Goal: Information Seeking & Learning: Learn about a topic

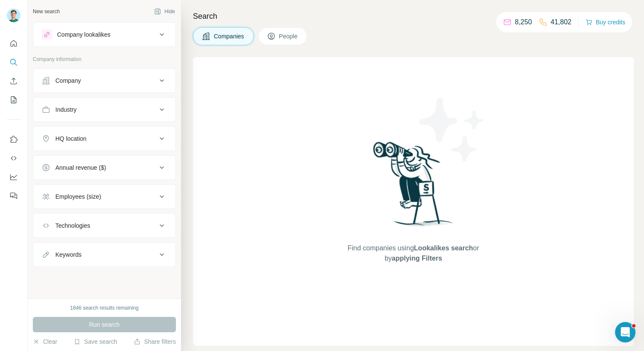
click at [157, 83] on icon at bounding box center [162, 80] width 10 height 10
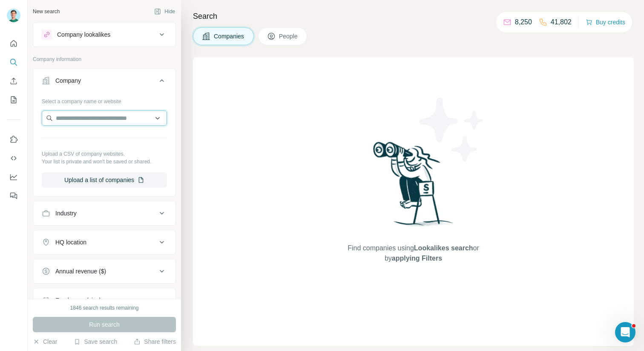
click at [123, 116] on input "text" at bounding box center [104, 117] width 125 height 15
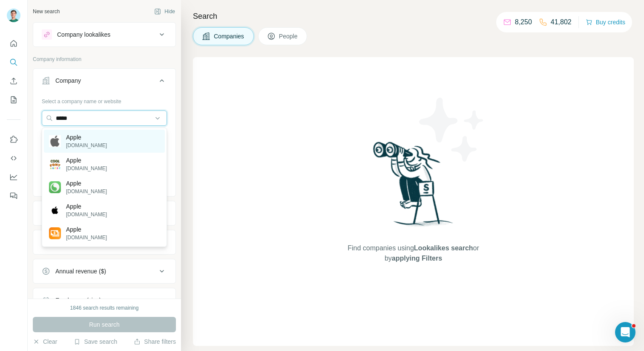
type input "*****"
click at [86, 140] on p "Apple" at bounding box center [86, 137] width 41 height 9
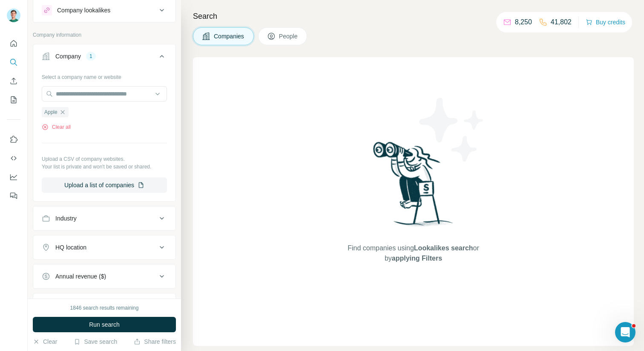
scroll to position [28, 0]
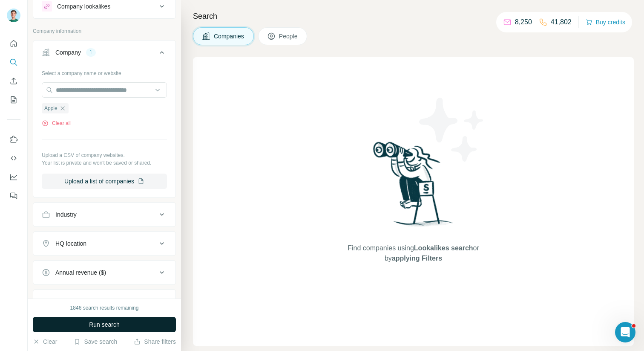
click at [113, 321] on span "Run search" at bounding box center [104, 324] width 31 height 9
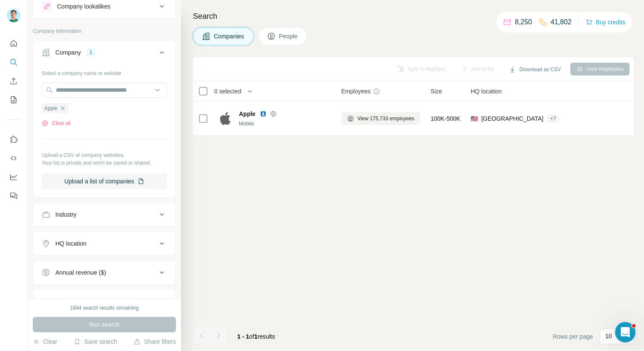
scroll to position [0, 0]
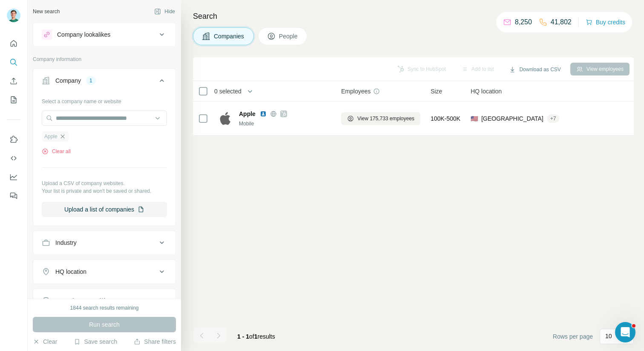
click at [63, 139] on icon "button" at bounding box center [62, 136] width 7 height 7
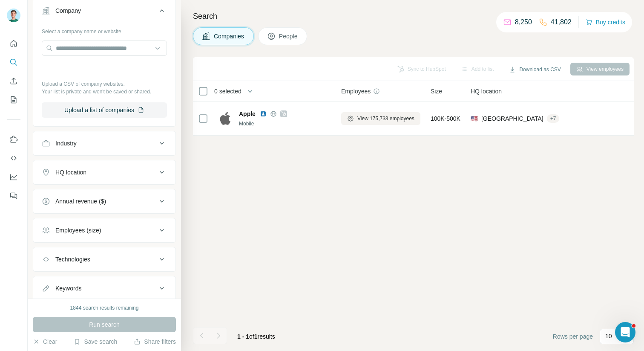
scroll to position [70, 0]
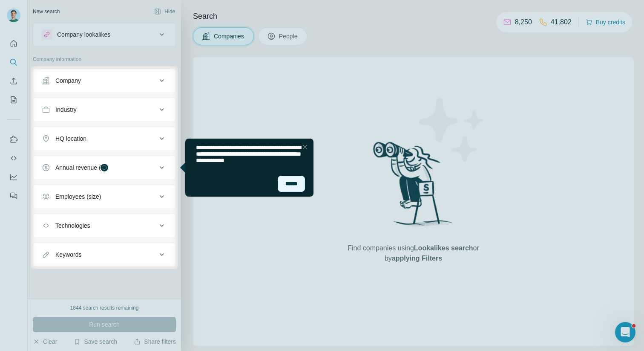
click at [296, 185] on div "******" at bounding box center [291, 184] width 27 height 16
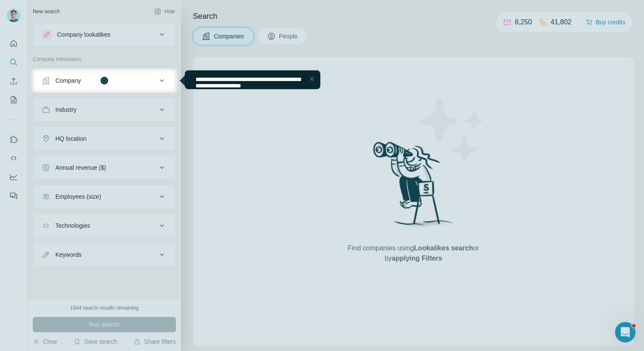
click at [165, 78] on icon at bounding box center [162, 80] width 10 height 10
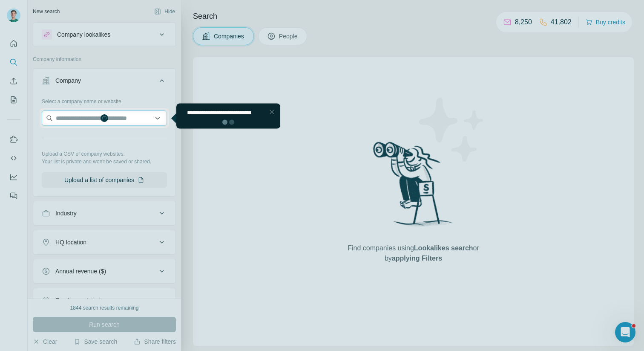
click at [87, 120] on input "text" at bounding box center [104, 117] width 125 height 15
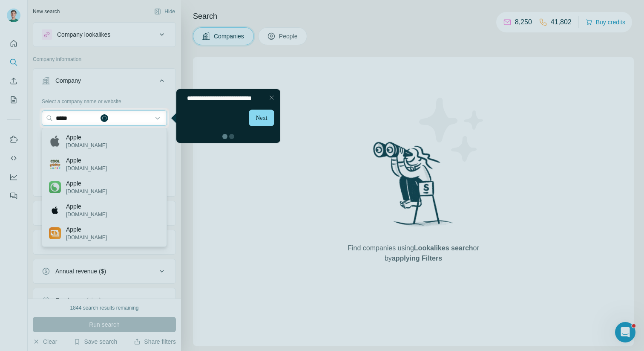
type input "*****"
click at [75, 138] on div at bounding box center [322, 239] width 644 height 223
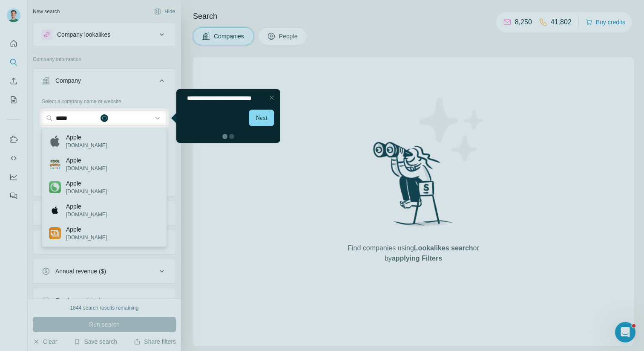
click at [79, 139] on div at bounding box center [322, 239] width 644 height 223
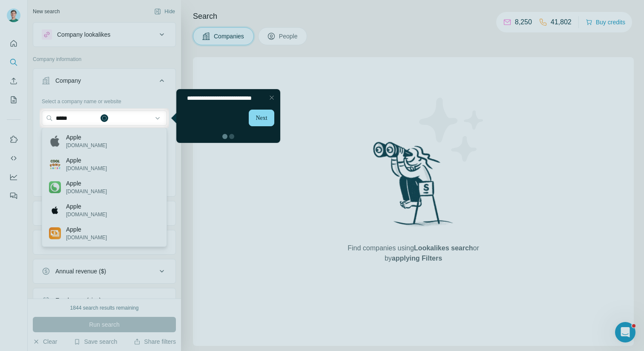
click at [79, 139] on div at bounding box center [322, 239] width 644 height 223
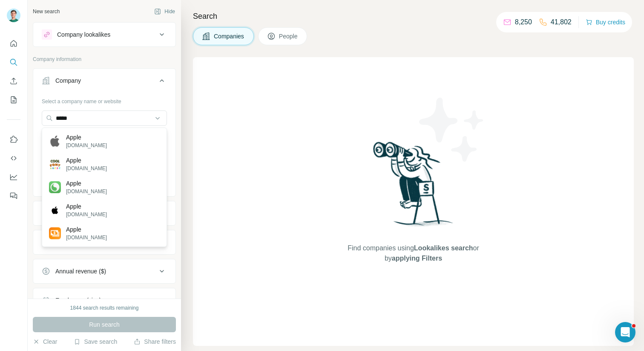
type input "***"
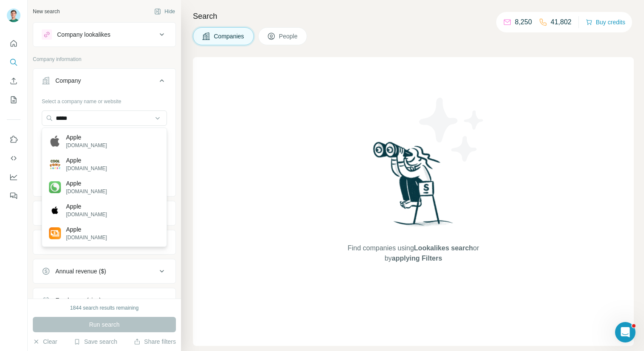
scroll to position [9, 0]
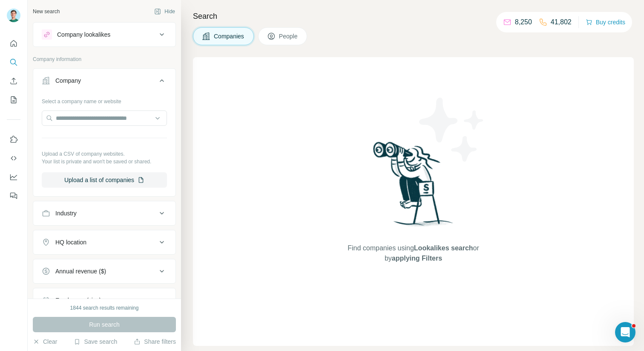
click at [158, 81] on icon at bounding box center [162, 80] width 10 height 10
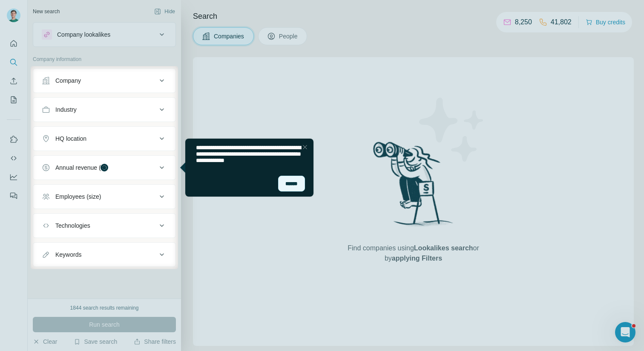
click at [291, 183] on div "******" at bounding box center [291, 184] width 27 height 16
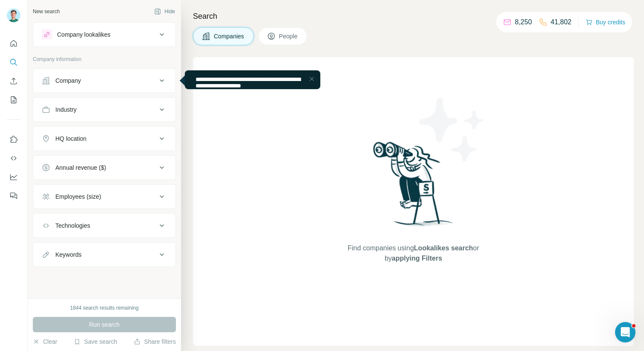
click at [137, 85] on button "Company" at bounding box center [104, 80] width 142 height 20
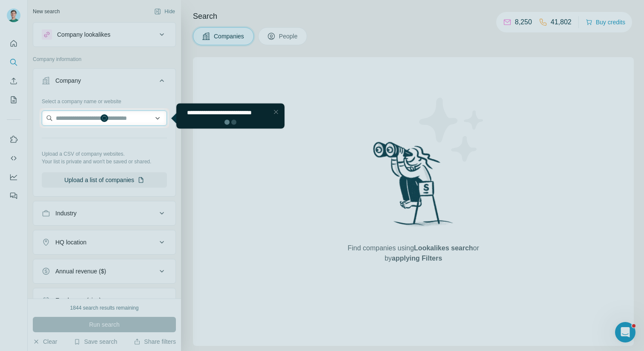
click at [118, 118] on input "text" at bounding box center [104, 117] width 125 height 15
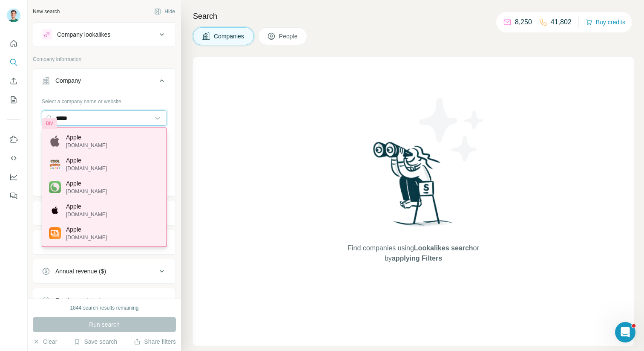
click at [166, 187] on div "Apple apple.com Apple coolfont.org Apple appkarma.io Apple apples.com Apple cas…" at bounding box center [104, 186] width 125 height 119
type input "*****"
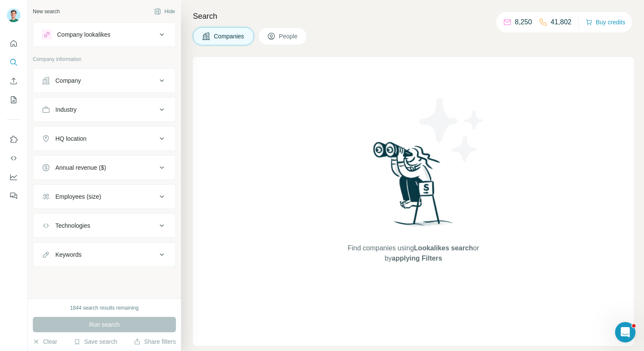
click at [162, 82] on icon at bounding box center [162, 80] width 10 height 10
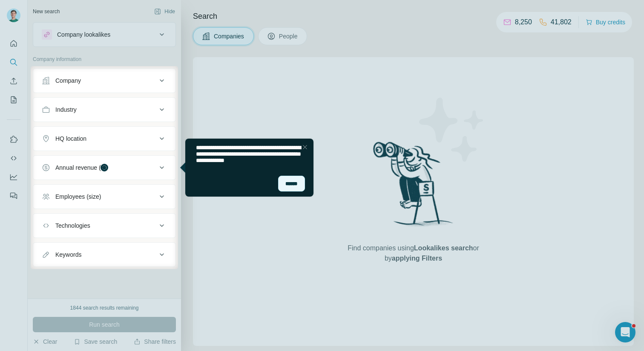
click at [288, 181] on div "******" at bounding box center [291, 184] width 27 height 16
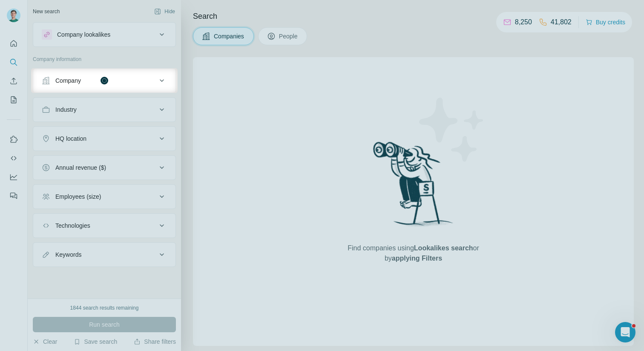
click at [164, 80] on icon at bounding box center [162, 80] width 10 height 10
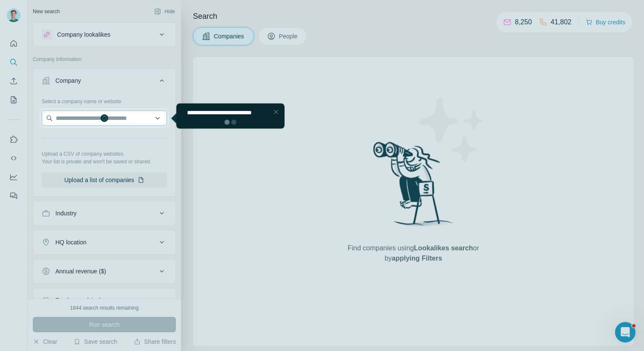
click at [127, 119] on input "text" at bounding box center [104, 117] width 125 height 15
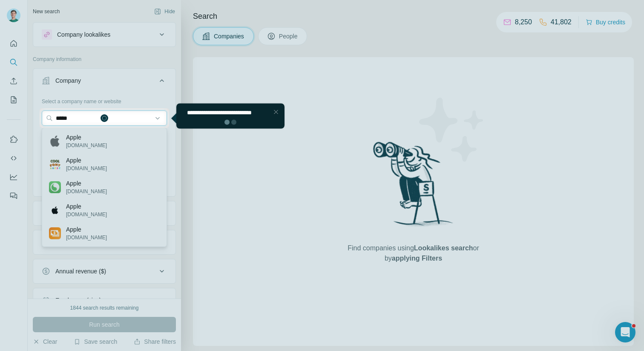
type input "*****"
click at [124, 141] on div at bounding box center [322, 239] width 644 height 223
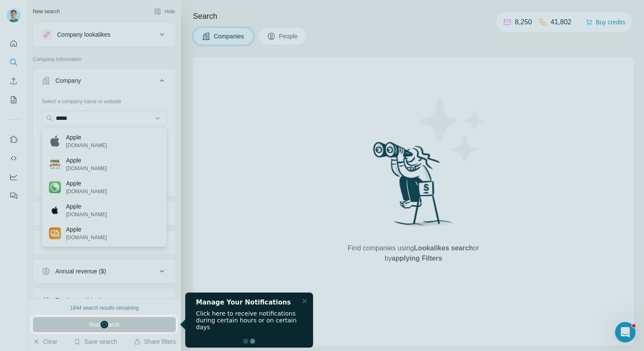
drag, startPoint x: 72, startPoint y: 136, endPoint x: 93, endPoint y: 136, distance: 21.3
click at [93, 136] on div at bounding box center [322, 157] width 644 height 314
click at [67, 136] on div at bounding box center [322, 157] width 644 height 314
click at [71, 141] on div at bounding box center [322, 157] width 644 height 314
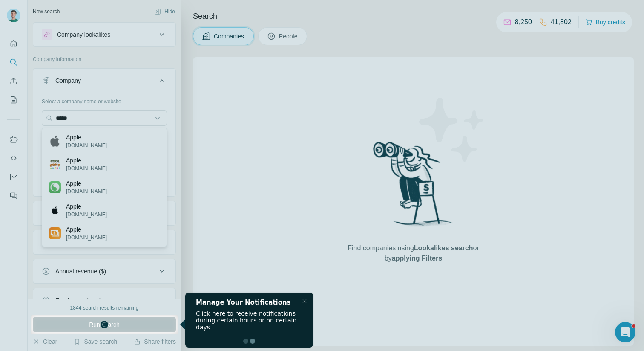
click at [71, 141] on div at bounding box center [322, 157] width 644 height 314
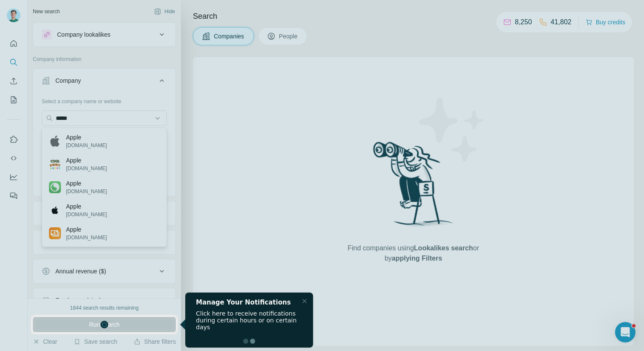
click at [71, 141] on div at bounding box center [322, 157] width 644 height 314
click at [71, 118] on div at bounding box center [322, 157] width 644 height 314
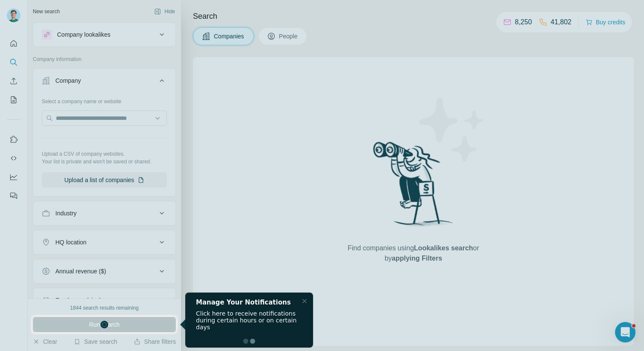
click at [107, 325] on div "Run search" at bounding box center [104, 324] width 143 height 15
click at [90, 114] on div at bounding box center [322, 157] width 644 height 314
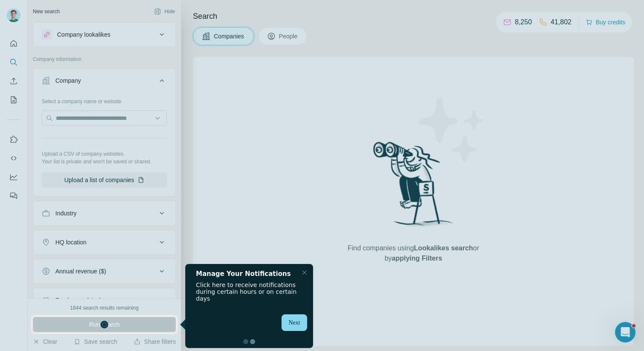
click at [134, 130] on div at bounding box center [322, 157] width 644 height 314
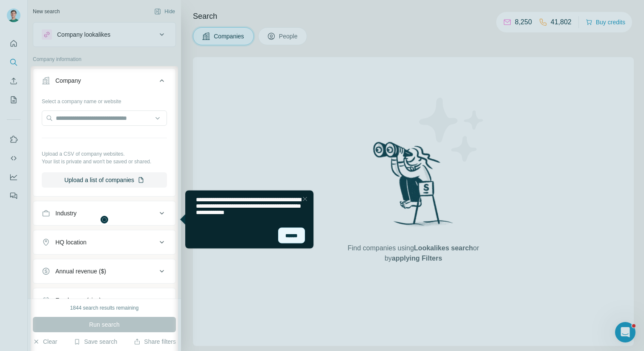
click at [288, 230] on div "******" at bounding box center [291, 235] width 27 height 16
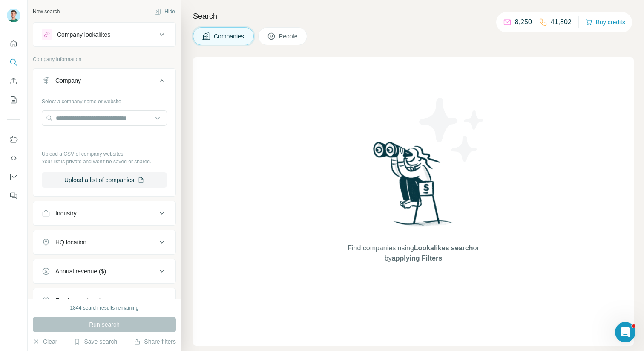
click at [119, 75] on button "Company" at bounding box center [104, 82] width 142 height 24
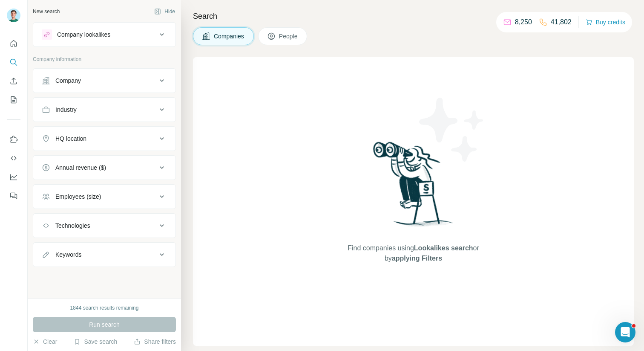
click at [119, 75] on button "Company" at bounding box center [104, 80] width 142 height 20
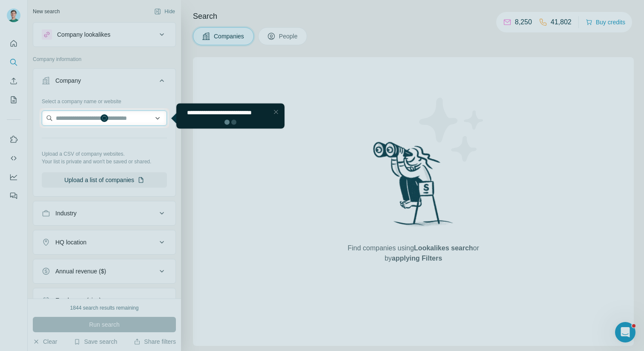
click at [106, 118] on input "text" at bounding box center [104, 117] width 125 height 15
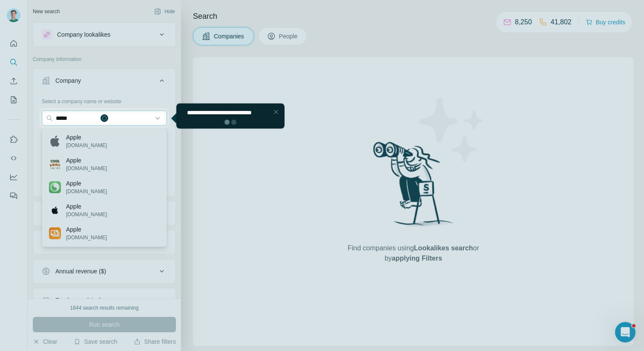
type input "*****"
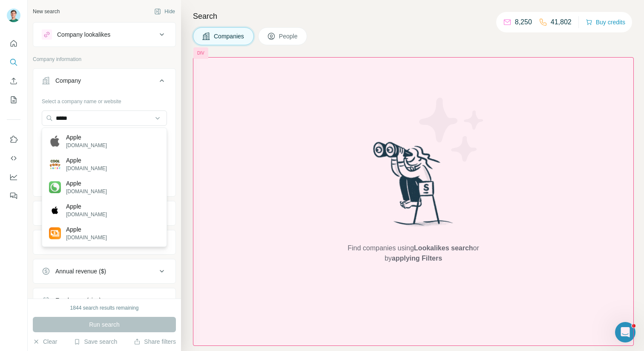
click at [313, 80] on div "Find companies using Lookalikes search or by applying Filters" at bounding box center [413, 201] width 441 height 288
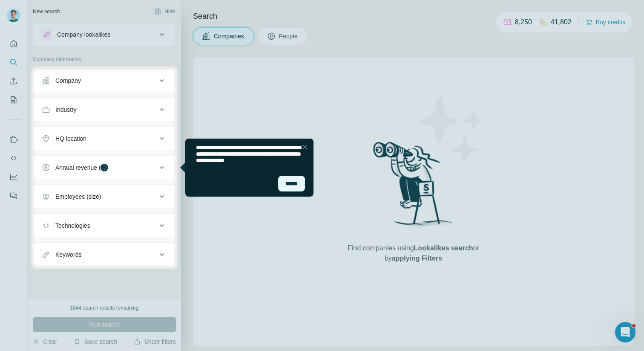
click at [298, 181] on div "******" at bounding box center [291, 184] width 27 height 16
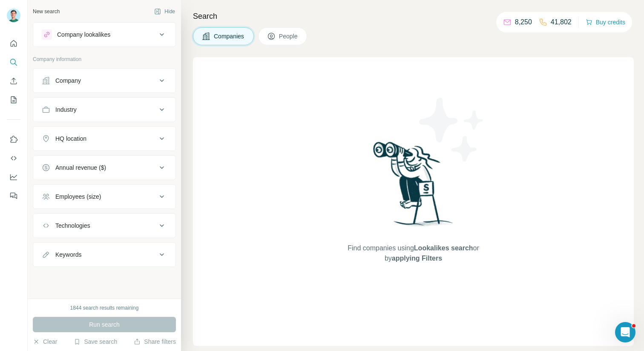
click at [112, 80] on div "Company" at bounding box center [99, 80] width 115 height 9
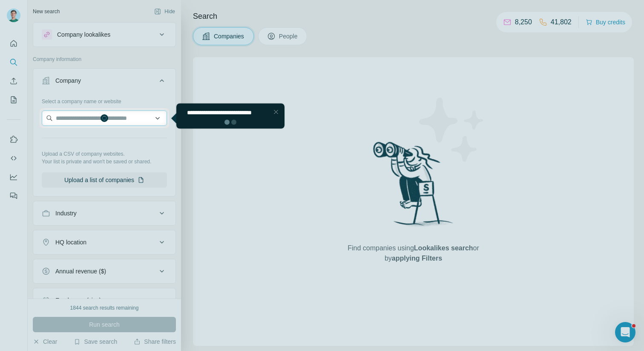
click at [122, 121] on input "text" at bounding box center [104, 117] width 125 height 15
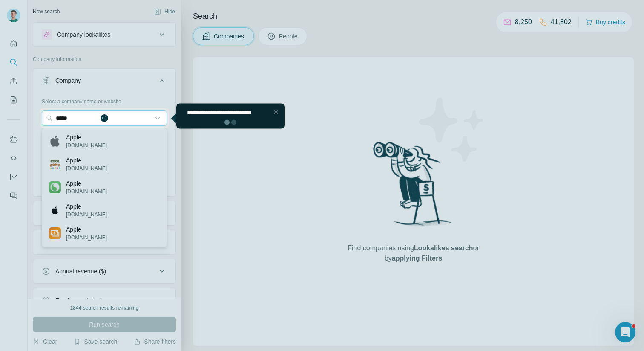
type input "*****"
click at [111, 139] on div at bounding box center [322, 239] width 644 height 223
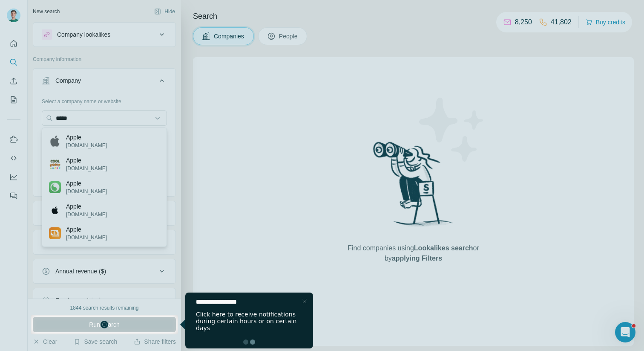
drag, startPoint x: 76, startPoint y: 139, endPoint x: 101, endPoint y: 145, distance: 26.2
click at [101, 145] on div at bounding box center [322, 157] width 644 height 314
click at [105, 161] on div at bounding box center [322, 157] width 644 height 314
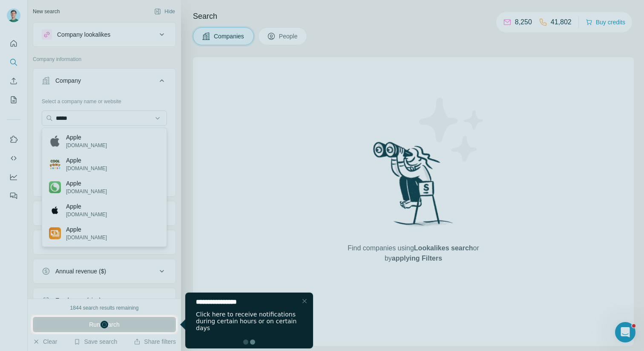
click at [64, 131] on div at bounding box center [322, 157] width 644 height 314
click at [86, 154] on div at bounding box center [322, 157] width 644 height 314
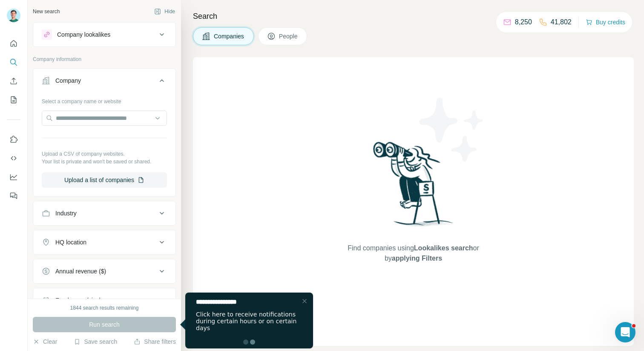
click at [112, 320] on div "Run search" at bounding box center [104, 324] width 143 height 15
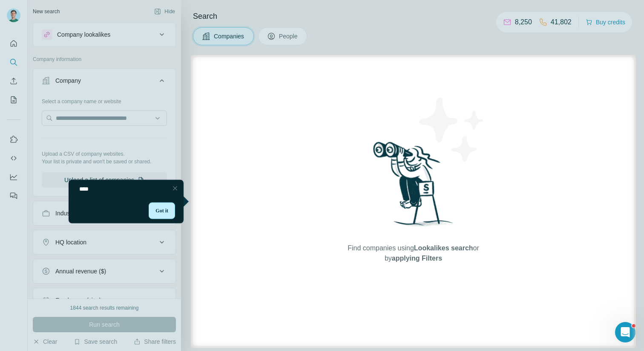
click at [170, 210] on div "Got it" at bounding box center [162, 210] width 26 height 17
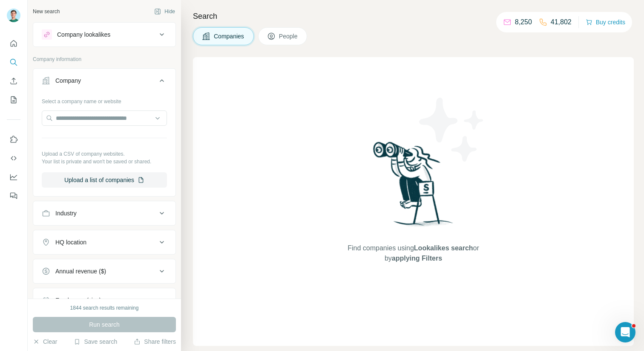
click at [98, 126] on div at bounding box center [104, 118] width 125 height 17
click at [98, 120] on input "text" at bounding box center [104, 117] width 125 height 15
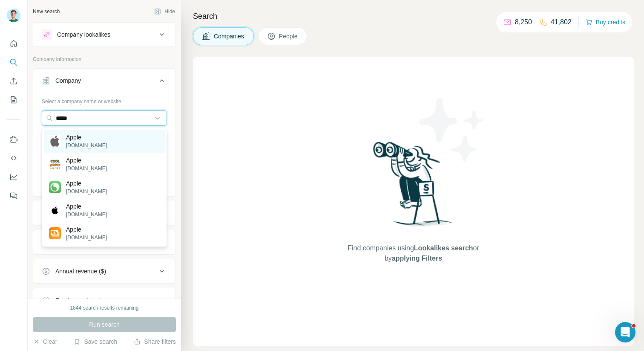
type input "*****"
click at [75, 137] on p "Apple" at bounding box center [86, 137] width 41 height 9
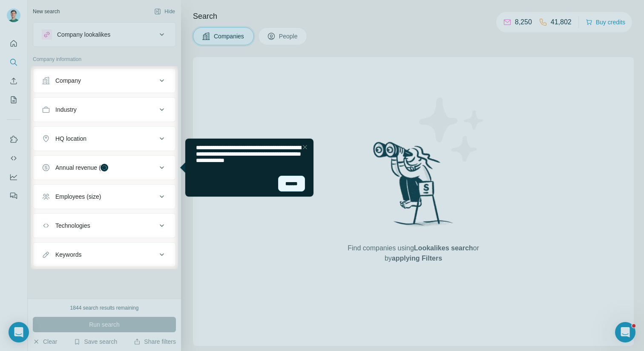
click at [156, 78] on div "Company" at bounding box center [99, 80] width 115 height 9
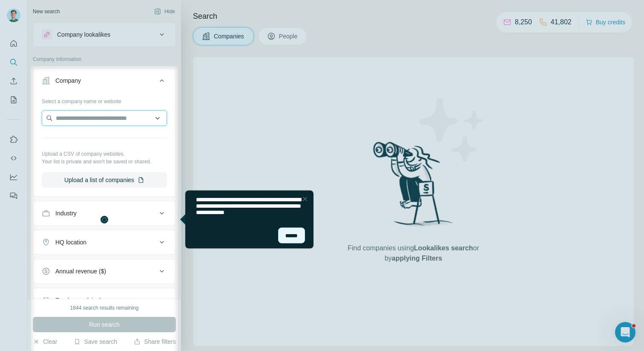
click at [103, 118] on input "text" at bounding box center [104, 117] width 125 height 15
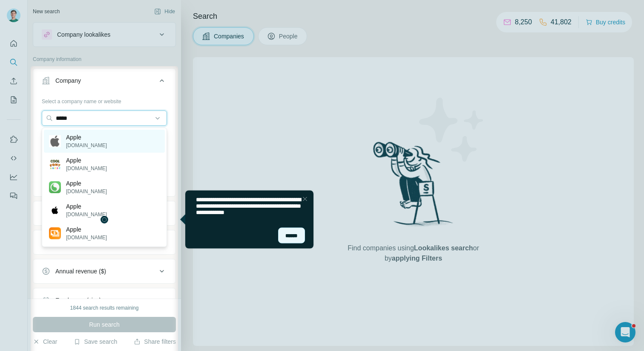
type input "*****"
click at [104, 137] on div "Apple [DOMAIN_NAME]" at bounding box center [104, 141] width 121 height 23
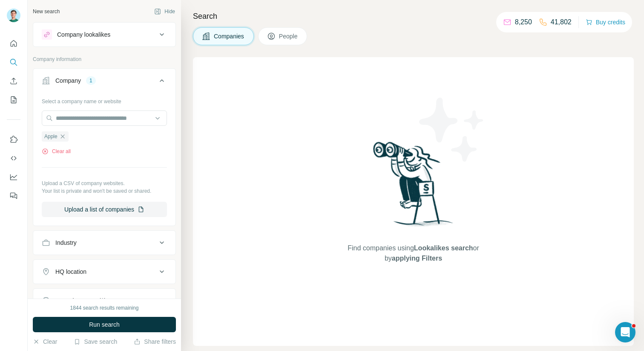
click at [165, 79] on icon at bounding box center [162, 80] width 10 height 10
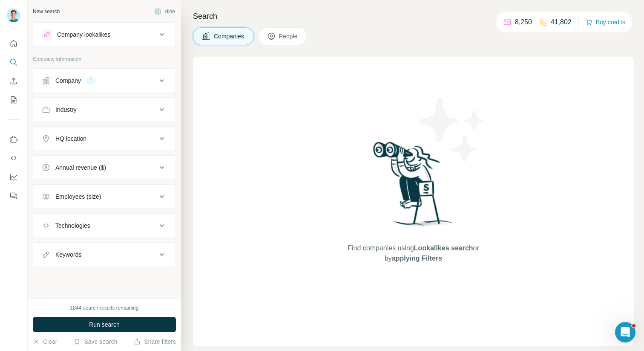
click at [165, 79] on icon at bounding box center [162, 80] width 10 height 10
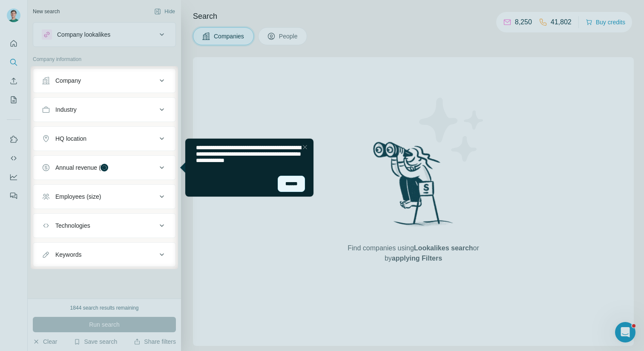
click at [92, 73] on button "Company" at bounding box center [104, 80] width 142 height 20
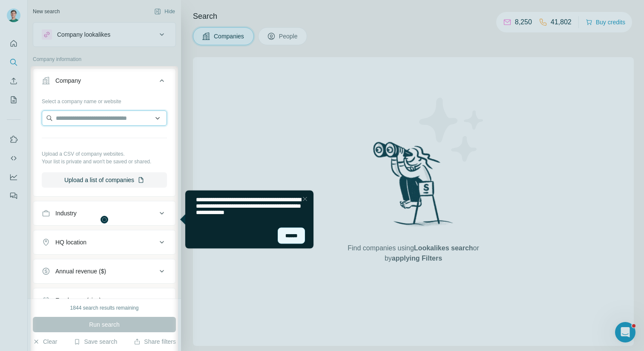
click at [93, 115] on input "text" at bounding box center [104, 117] width 125 height 15
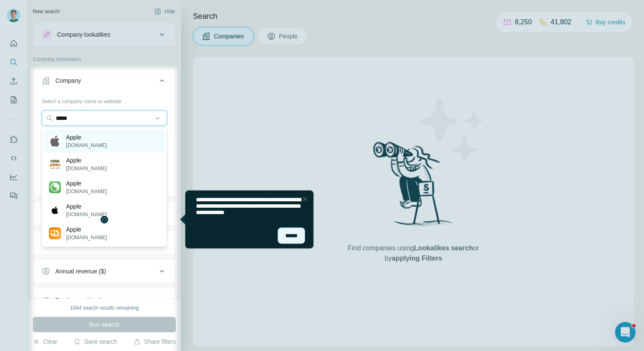
type input "*****"
click at [88, 137] on p "Apple" at bounding box center [86, 137] width 41 height 9
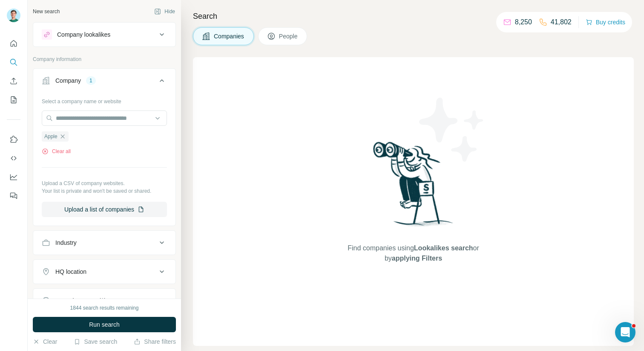
click at [164, 82] on icon at bounding box center [162, 80] width 10 height 10
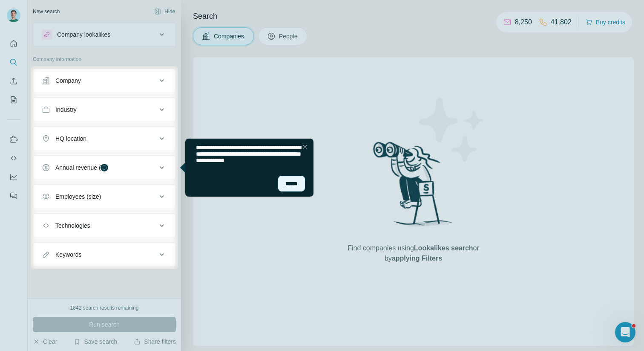
click at [158, 78] on icon at bounding box center [162, 80] width 10 height 10
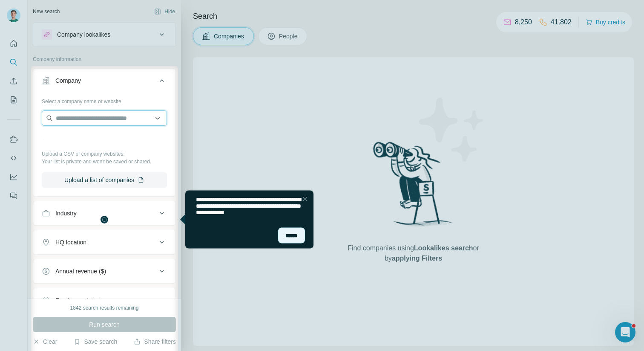
click at [101, 118] on input "text" at bounding box center [104, 117] width 125 height 15
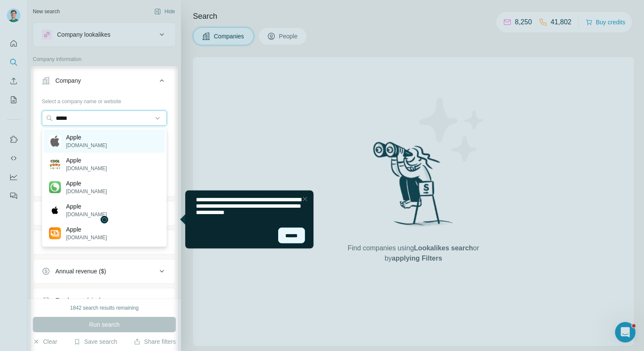
type input "*****"
click at [133, 146] on div "Apple apple.com" at bounding box center [104, 141] width 121 height 23
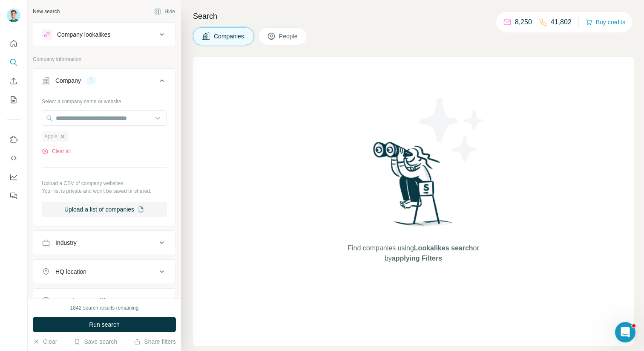
click at [66, 138] on icon "button" at bounding box center [62, 136] width 7 height 7
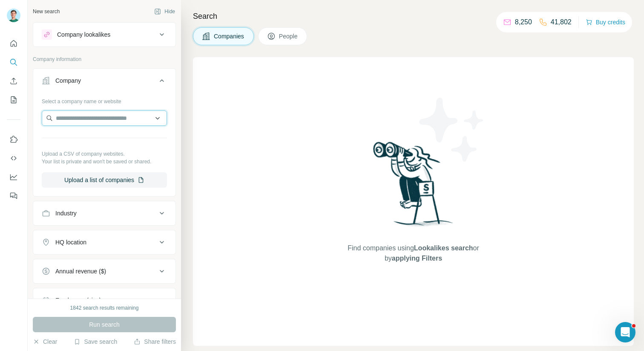
click at [82, 121] on input "text" at bounding box center [104, 117] width 125 height 15
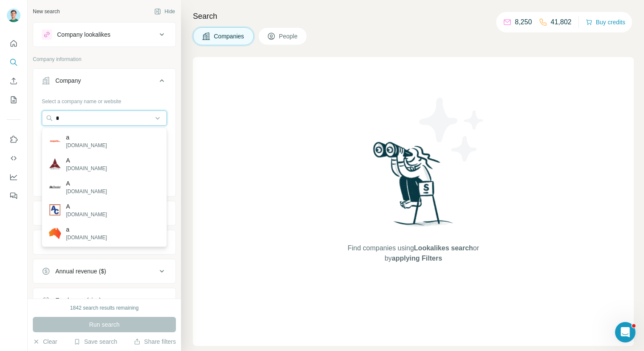
type input "*"
click at [208, 153] on div "Find companies using Lookalikes search or by applying Filters" at bounding box center [413, 201] width 441 height 288
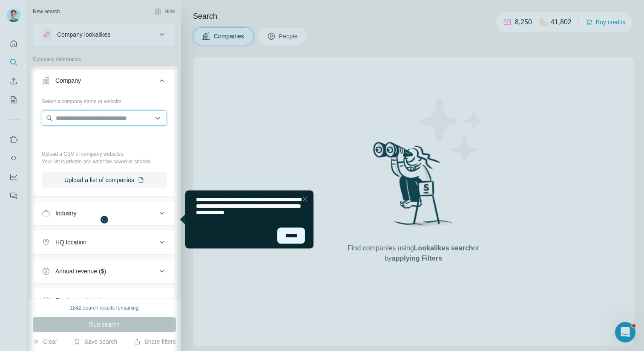
click at [108, 116] on input "text" at bounding box center [104, 117] width 125 height 15
type input "***"
click at [294, 234] on div "******" at bounding box center [291, 235] width 28 height 17
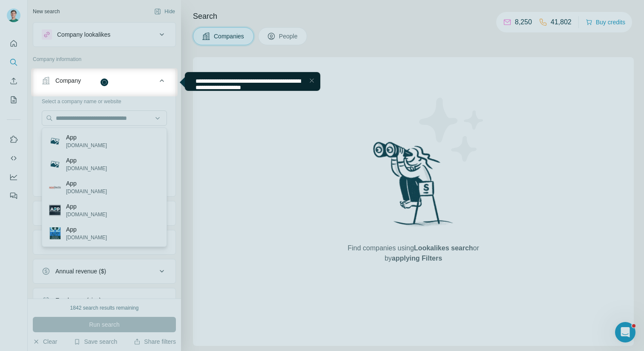
click at [109, 80] on div "Company" at bounding box center [99, 80] width 115 height 9
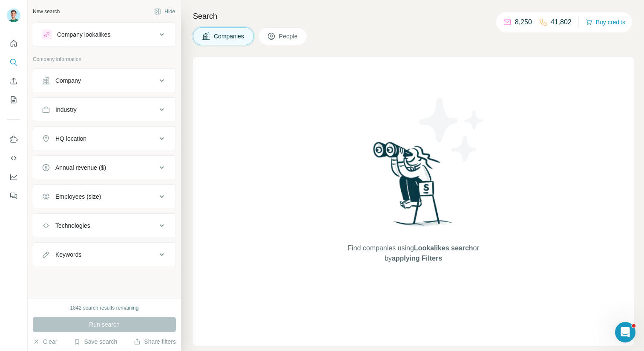
click at [109, 80] on div "Company" at bounding box center [99, 80] width 115 height 9
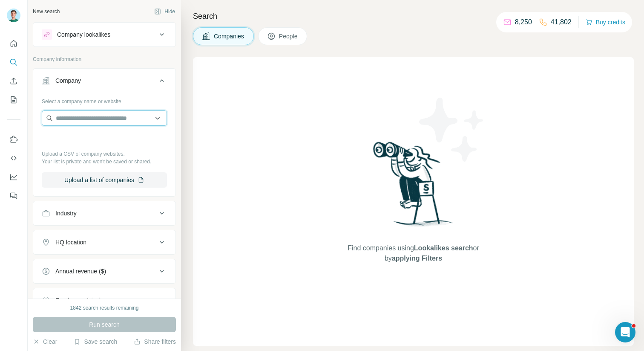
click at [86, 121] on input "text" at bounding box center [104, 117] width 125 height 15
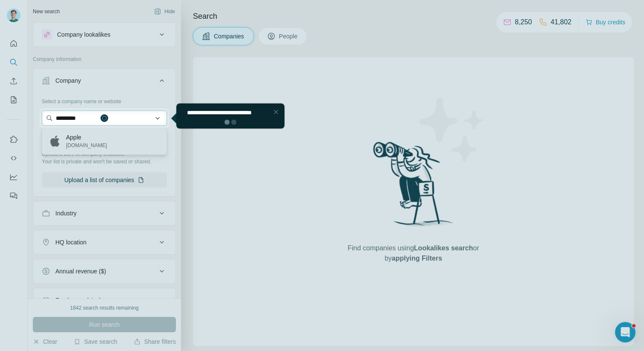
type input "*********"
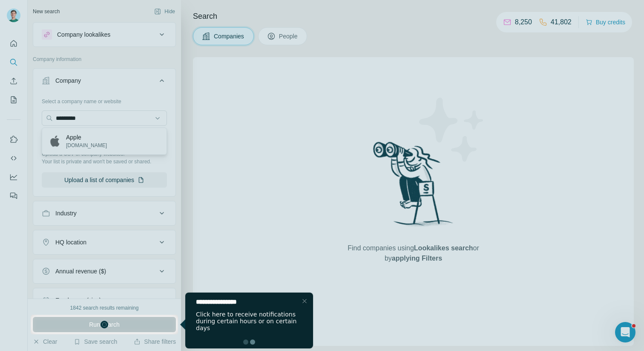
click at [73, 138] on div at bounding box center [322, 157] width 644 height 314
click at [102, 139] on div at bounding box center [322, 157] width 644 height 314
click at [103, 115] on div at bounding box center [322, 157] width 644 height 314
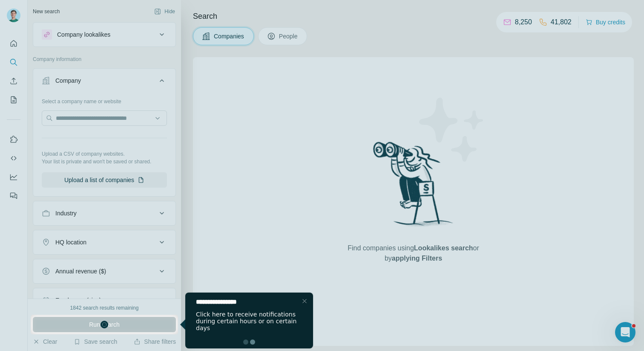
click at [103, 115] on div at bounding box center [322, 157] width 644 height 314
click at [117, 323] on div "Run search" at bounding box center [104, 324] width 143 height 15
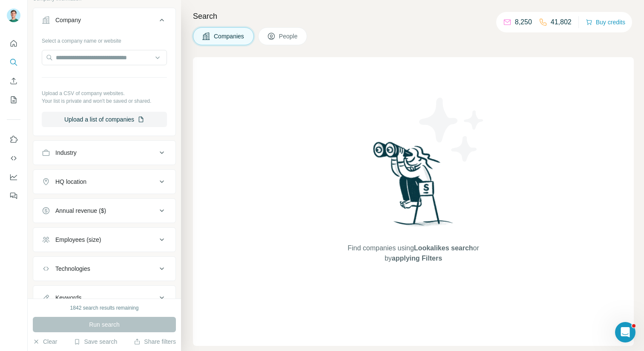
scroll to position [70, 0]
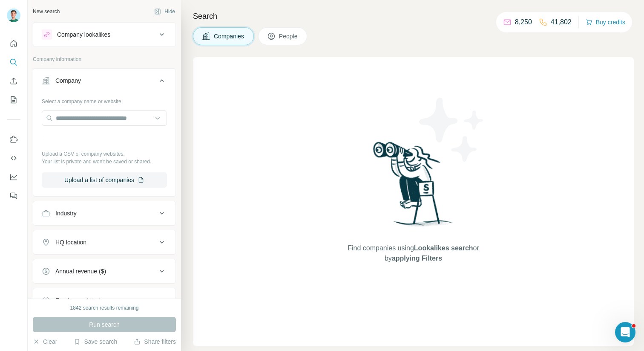
scroll to position [0, 0]
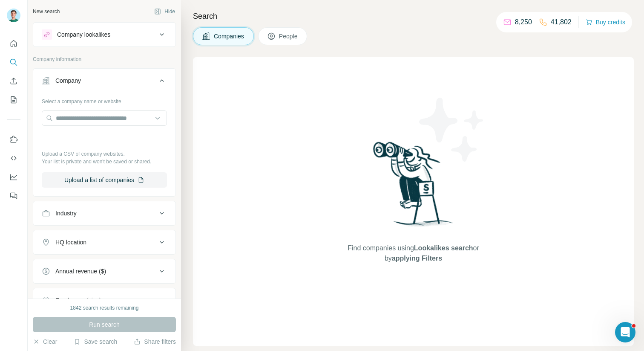
click at [84, 118] on input "text" at bounding box center [104, 117] width 125 height 15
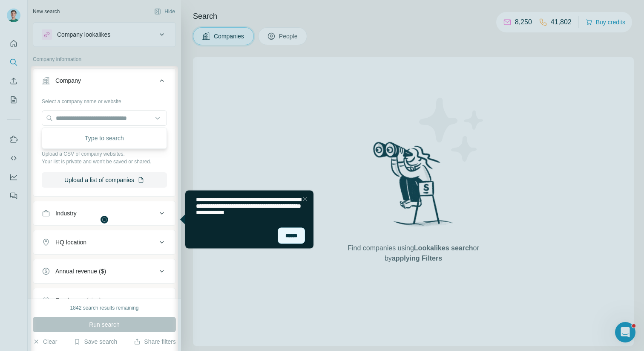
click at [291, 233] on div "******" at bounding box center [291, 235] width 27 height 16
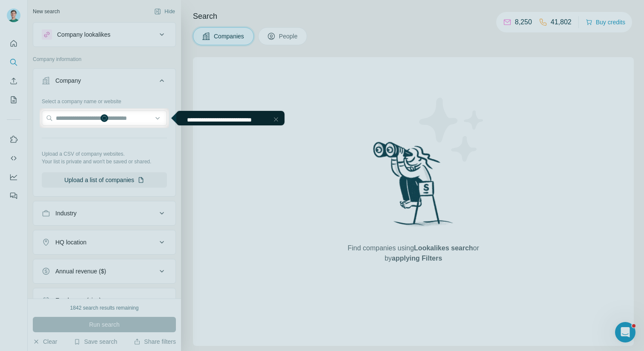
drag, startPoint x: 158, startPoint y: 76, endPoint x: 142, endPoint y: 79, distance: 16.4
click at [142, 79] on body "New search Hide Company lookalikes Company information Company Select a company…" at bounding box center [322, 175] width 644 height 351
click at [94, 117] on input "text" at bounding box center [104, 117] width 125 height 15
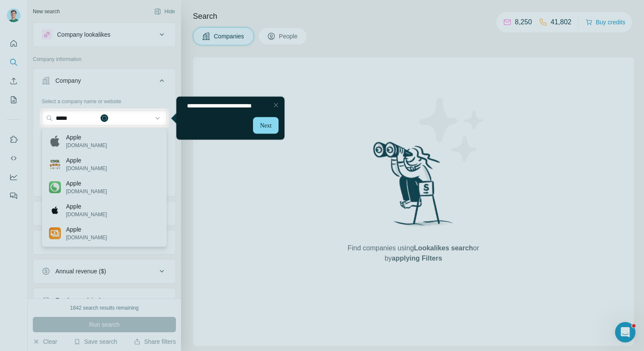
click at [83, 142] on div at bounding box center [322, 239] width 644 height 223
click at [74, 141] on div at bounding box center [322, 239] width 644 height 223
click at [92, 141] on div at bounding box center [322, 239] width 644 height 223
click at [91, 141] on div at bounding box center [322, 239] width 644 height 223
click at [85, 138] on div at bounding box center [322, 239] width 644 height 223
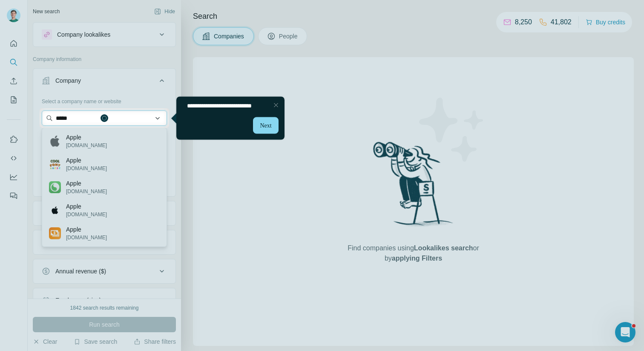
click at [105, 118] on input "*****" at bounding box center [104, 117] width 125 height 15
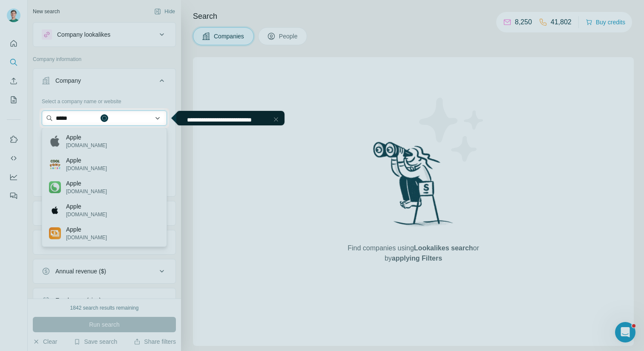
click at [114, 117] on input "*****" at bounding box center [104, 117] width 125 height 15
click at [83, 134] on div at bounding box center [322, 239] width 644 height 223
click at [78, 119] on input "*****" at bounding box center [104, 117] width 125 height 15
type input "*"
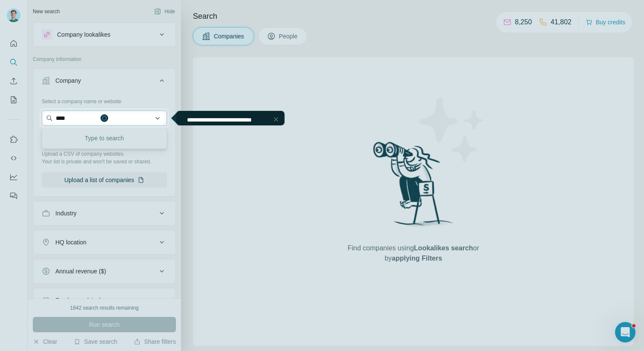
type input "*****"
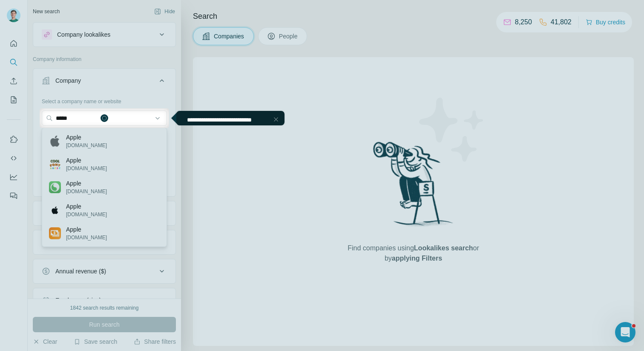
click at [84, 141] on div at bounding box center [322, 239] width 644 height 223
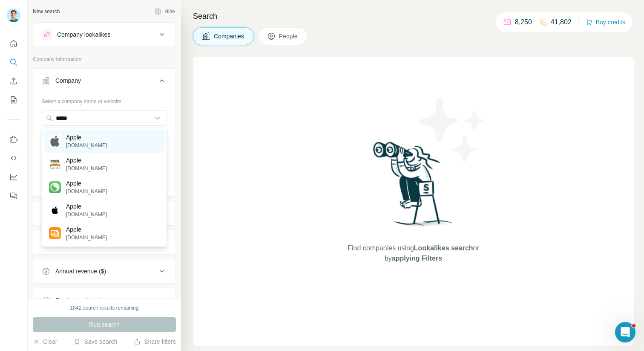
click at [90, 142] on p "apple.com" at bounding box center [86, 145] width 41 height 8
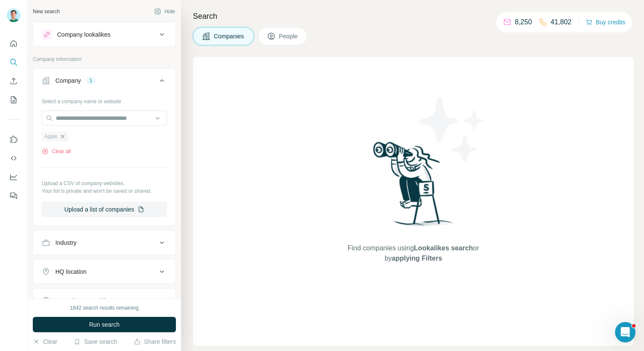
click at [63, 134] on icon "button" at bounding box center [62, 136] width 7 height 7
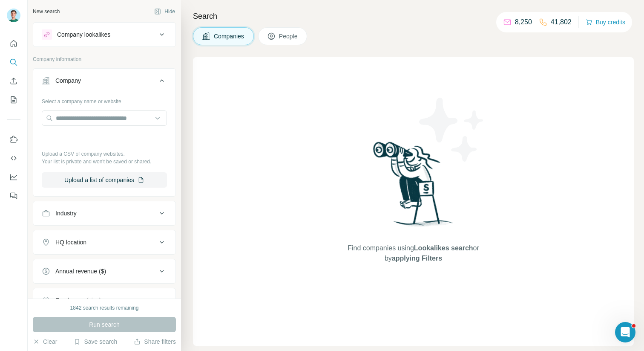
click at [158, 81] on icon at bounding box center [162, 80] width 10 height 10
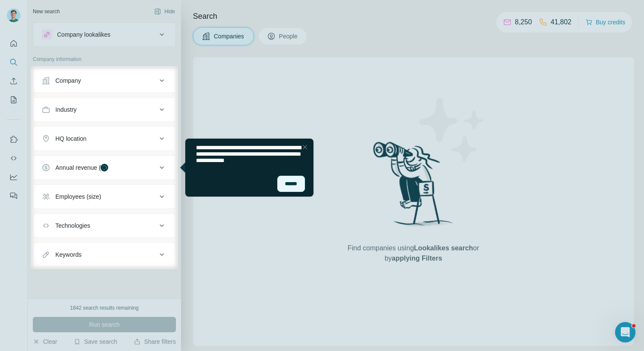
click at [292, 185] on div "******" at bounding box center [291, 184] width 28 height 17
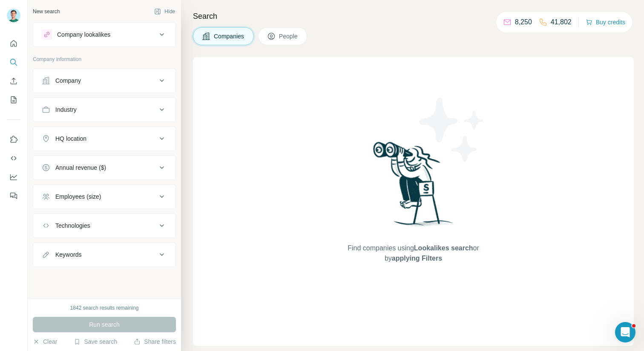
click at [139, 78] on div "Company" at bounding box center [99, 80] width 115 height 9
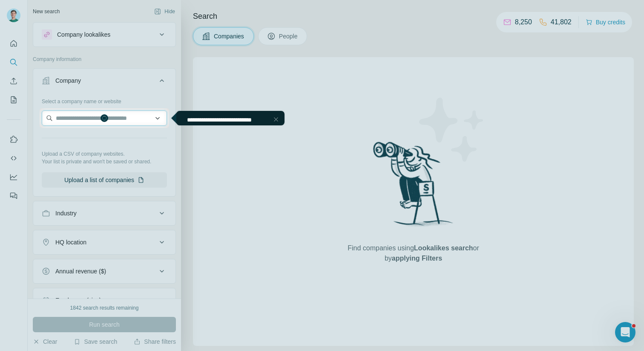
click at [106, 117] on input "text" at bounding box center [104, 117] width 125 height 15
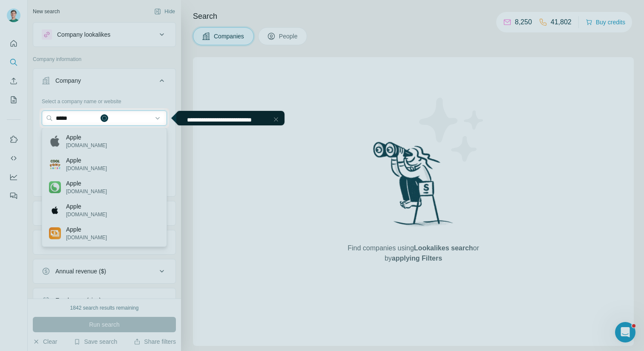
type input "*****"
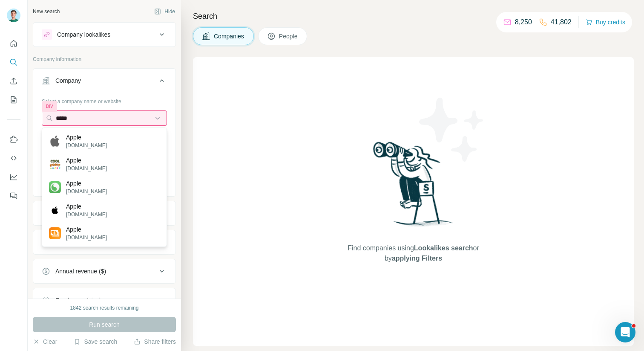
scroll to position [97, 0]
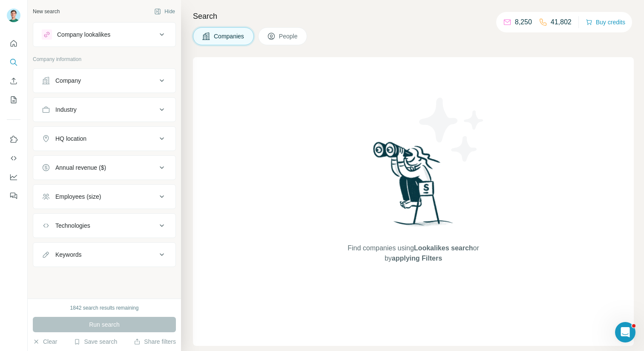
drag, startPoint x: 170, startPoint y: 76, endPoint x: 190, endPoint y: 74, distance: 19.7
click at [190, 74] on div "New search Hide Company lookalikes Company information Company Industry HQ loca…" at bounding box center [336, 175] width 616 height 351
click at [166, 81] on icon at bounding box center [162, 80] width 10 height 10
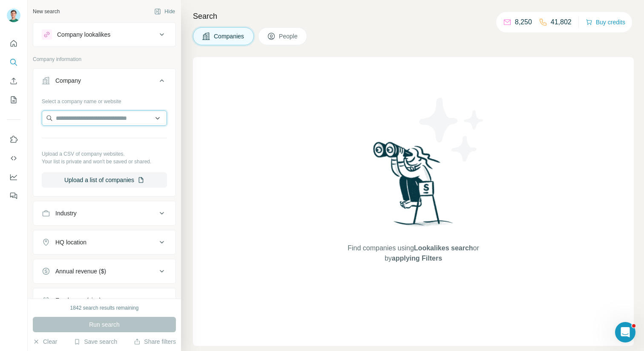
click at [86, 117] on input "text" at bounding box center [104, 117] width 125 height 15
type input "****"
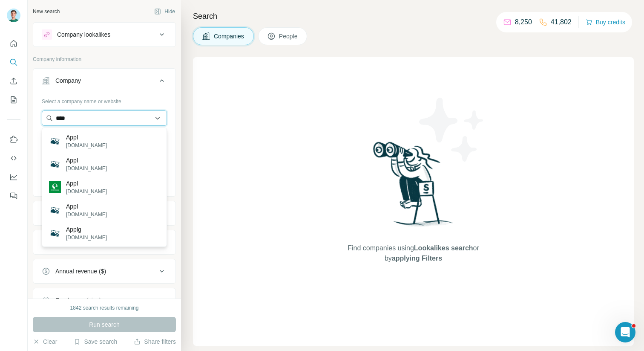
click at [159, 119] on input "****" at bounding box center [104, 117] width 125 height 15
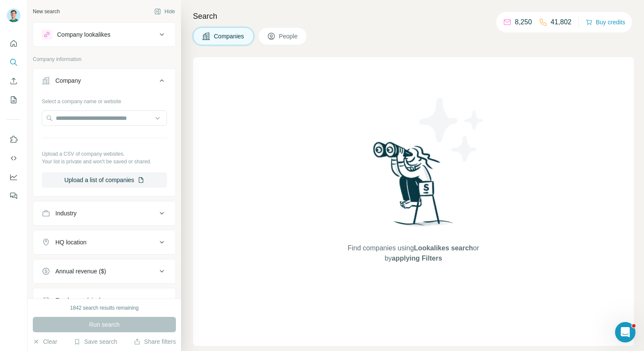
click at [172, 103] on div "Select a company name or website Upload a CSV of company websites. Your list is…" at bounding box center [104, 144] width 142 height 100
click at [164, 78] on icon at bounding box center [162, 80] width 10 height 10
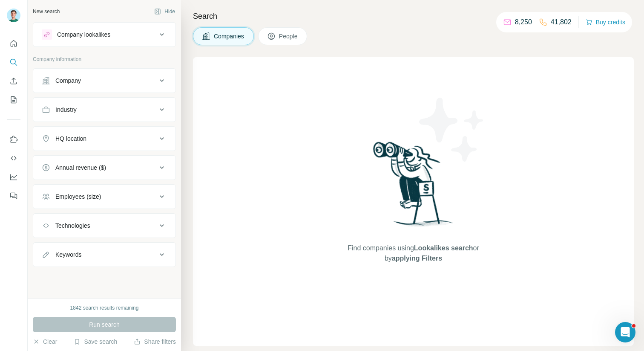
click at [159, 109] on icon at bounding box center [162, 109] width 10 height 10
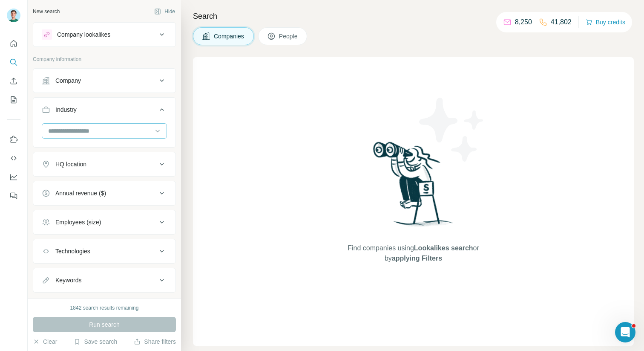
click at [152, 132] on input at bounding box center [99, 130] width 105 height 9
click at [128, 119] on button "Industry" at bounding box center [104, 111] width 142 height 24
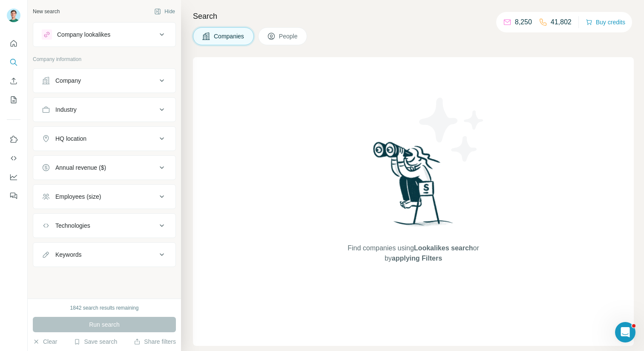
click at [123, 110] on div "Industry" at bounding box center [99, 109] width 115 height 9
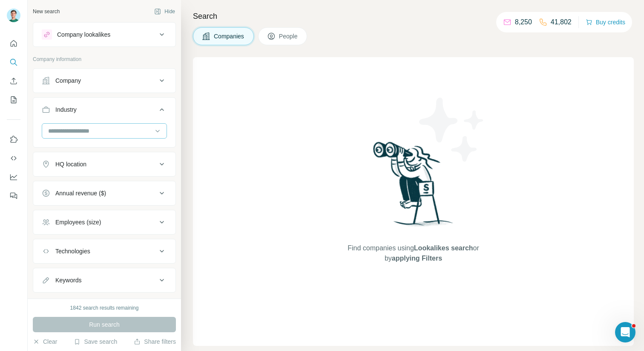
click at [126, 128] on input at bounding box center [99, 130] width 105 height 9
click at [161, 110] on icon at bounding box center [162, 109] width 10 height 10
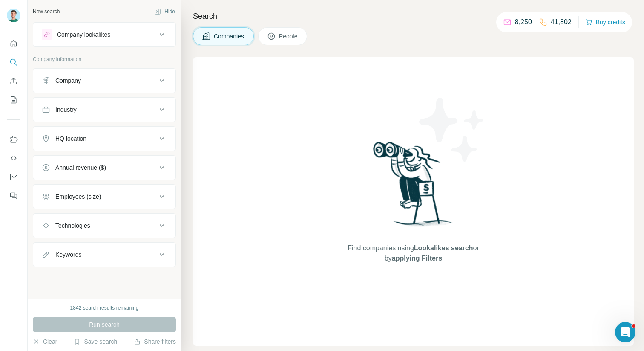
click at [101, 320] on div "Run search" at bounding box center [104, 324] width 143 height 15
click at [158, 106] on icon at bounding box center [162, 109] width 10 height 10
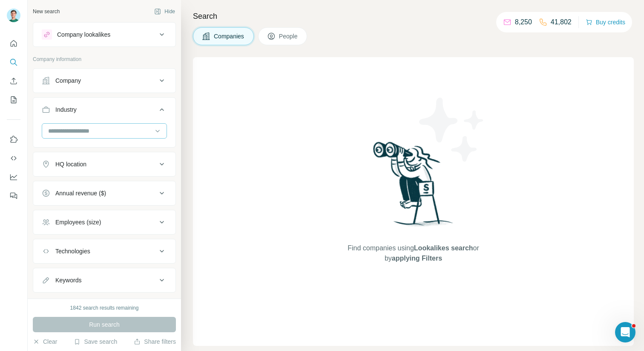
click at [113, 137] on div at bounding box center [99, 131] width 105 height 14
type input "******"
click at [80, 180] on div "Sports" at bounding box center [104, 180] width 111 height 9
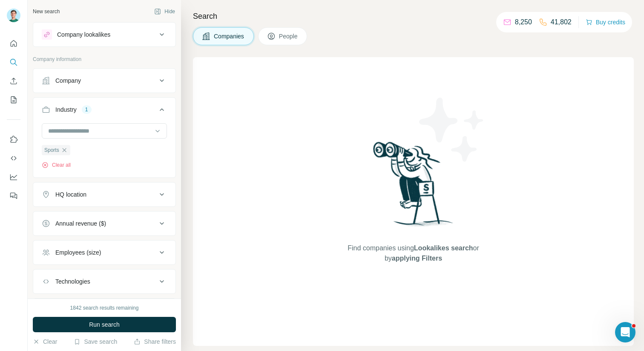
click at [152, 196] on div "HQ location" at bounding box center [99, 194] width 115 height 9
click at [118, 213] on input "text" at bounding box center [104, 215] width 125 height 15
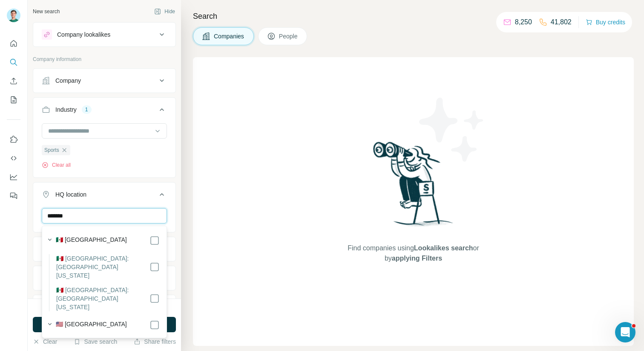
type input "*******"
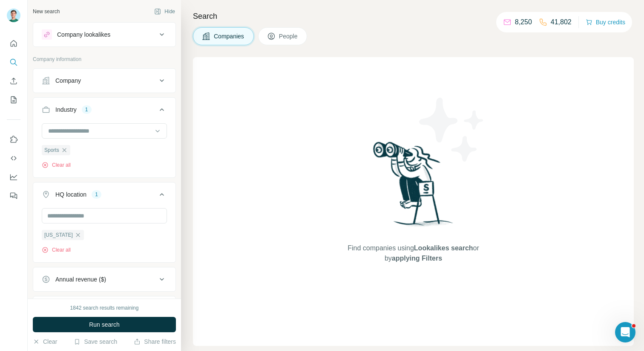
click at [187, 248] on div "Search Companies People Find companies using Lookalikes search or by applying F…" at bounding box center [412, 175] width 463 height 351
click at [131, 321] on button "Run search" at bounding box center [104, 324] width 143 height 15
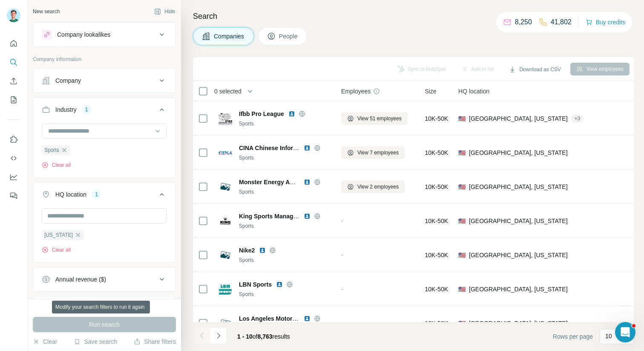
click at [109, 321] on div "Run search" at bounding box center [104, 324] width 143 height 15
click at [107, 321] on div "Run search" at bounding box center [104, 324] width 143 height 15
click at [104, 320] on div "Run search" at bounding box center [104, 324] width 143 height 15
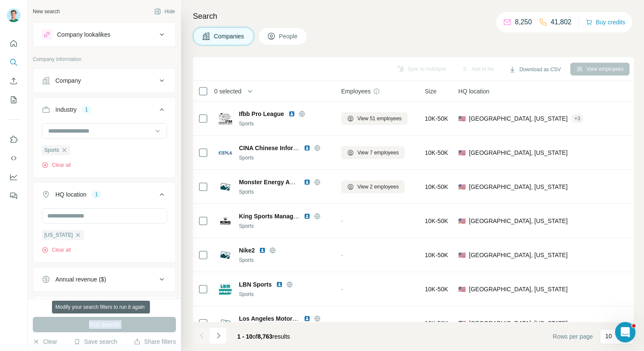
click at [104, 320] on div "Run search" at bounding box center [104, 324] width 143 height 15
click at [84, 322] on div "Run search" at bounding box center [104, 324] width 143 height 15
click at [92, 320] on div "Run search" at bounding box center [104, 324] width 143 height 15
click at [475, 67] on div "Add to list" at bounding box center [477, 69] width 45 height 13
drag, startPoint x: 290, startPoint y: 32, endPoint x: 320, endPoint y: 19, distance: 32.4
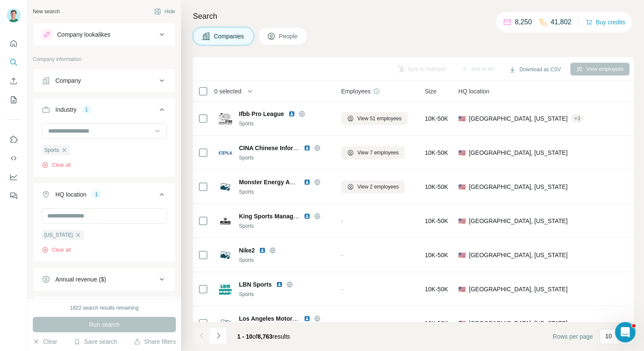
click at [320, 19] on div "Search Companies People Sync to HubSpot Add to list Download as CSV View employ…" at bounding box center [412, 175] width 463 height 351
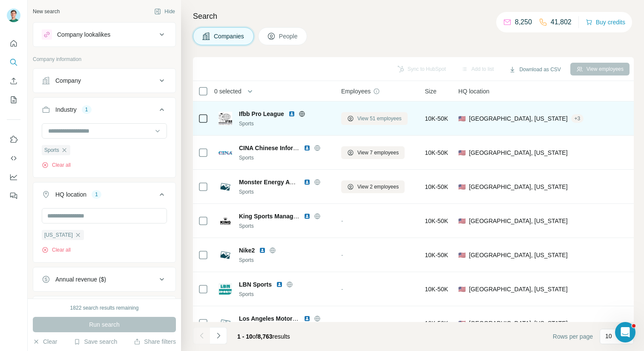
click at [359, 119] on span "View 51 employees" at bounding box center [379, 119] width 44 height 8
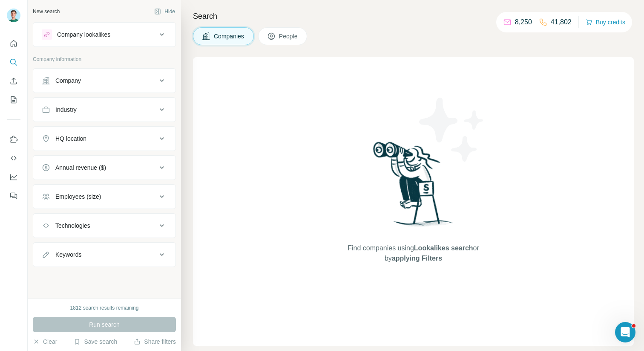
click at [155, 82] on div "Company" at bounding box center [99, 80] width 115 height 9
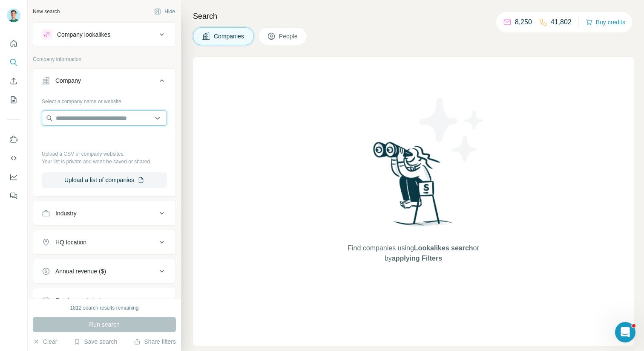
click at [118, 115] on input "text" at bounding box center [104, 117] width 125 height 15
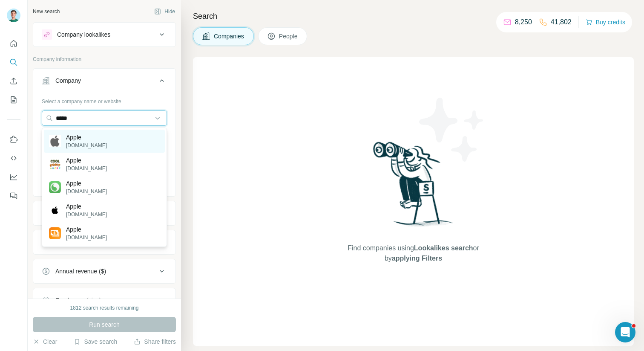
type input "*****"
click at [110, 133] on div "Apple apple.com" at bounding box center [104, 141] width 121 height 23
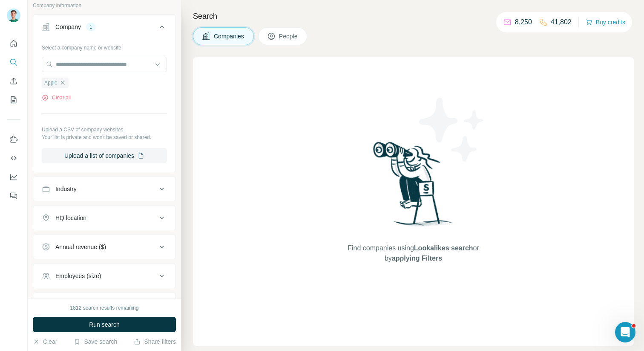
scroll to position [55, 0]
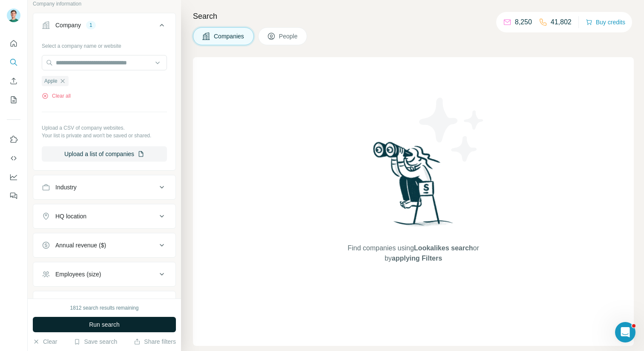
click at [107, 323] on span "Run search" at bounding box center [104, 324] width 31 height 9
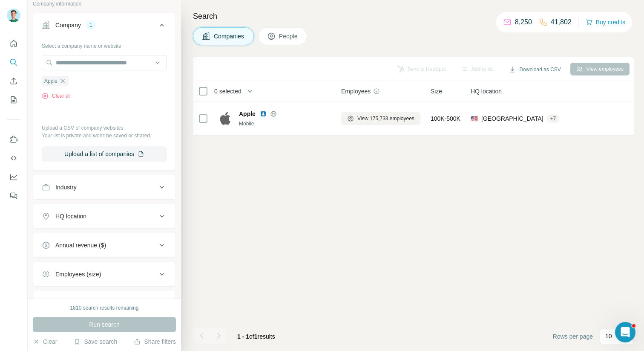
scroll to position [0, 0]
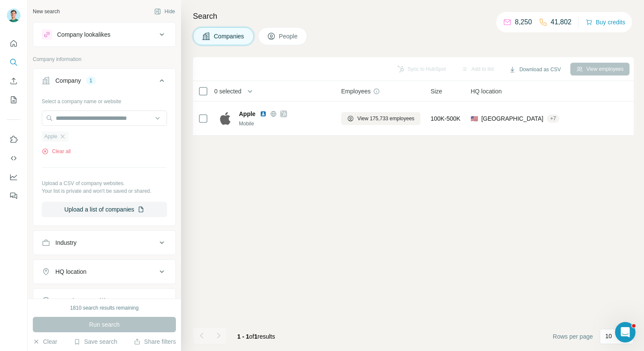
click at [68, 135] on div "Apple" at bounding box center [55, 136] width 27 height 10
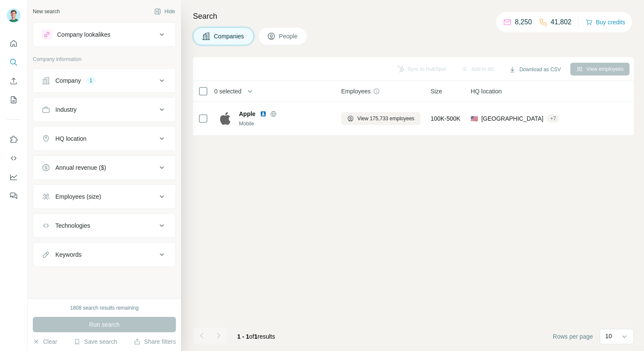
click at [165, 84] on icon at bounding box center [162, 80] width 10 height 10
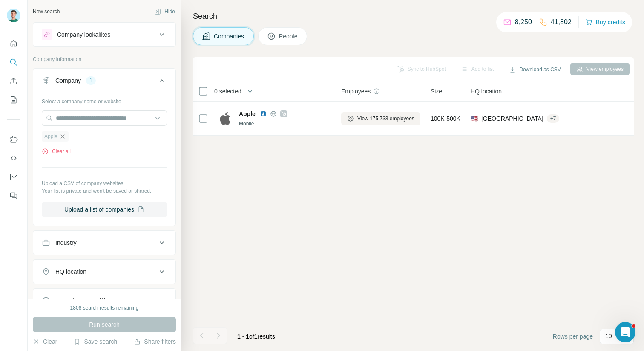
click at [63, 138] on icon "button" at bounding box center [62, 136] width 7 height 7
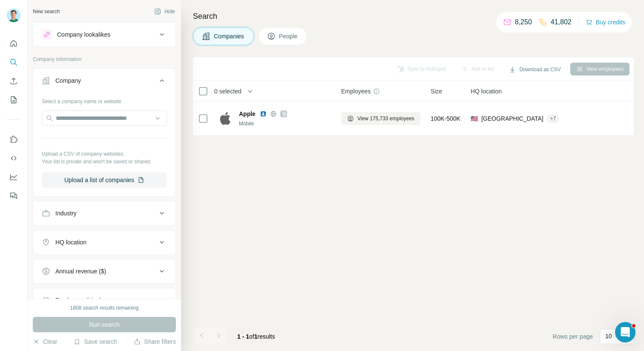
click at [163, 83] on icon at bounding box center [162, 80] width 10 height 10
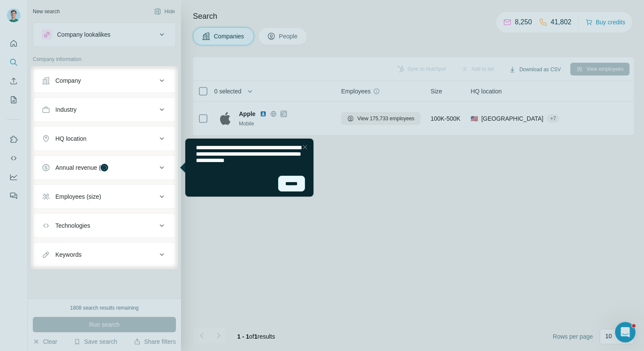
click at [307, 148] on div at bounding box center [305, 147] width 10 height 10
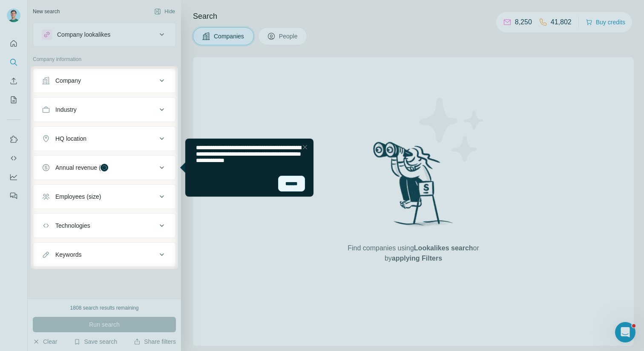
click at [298, 185] on div "******" at bounding box center [291, 184] width 27 height 16
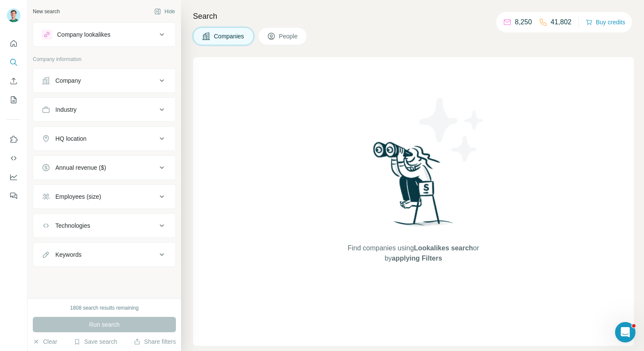
click at [161, 84] on icon at bounding box center [162, 80] width 10 height 10
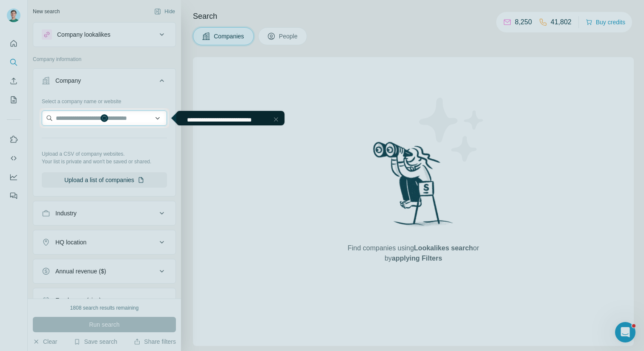
click at [118, 115] on input "text" at bounding box center [104, 117] width 125 height 15
drag, startPoint x: 191, startPoint y: 119, endPoint x: 197, endPoint y: 119, distance: 5.5
click at [197, 119] on span "**********" at bounding box center [219, 120] width 65 height 6
click at [206, 119] on span "**********" at bounding box center [219, 120] width 65 height 6
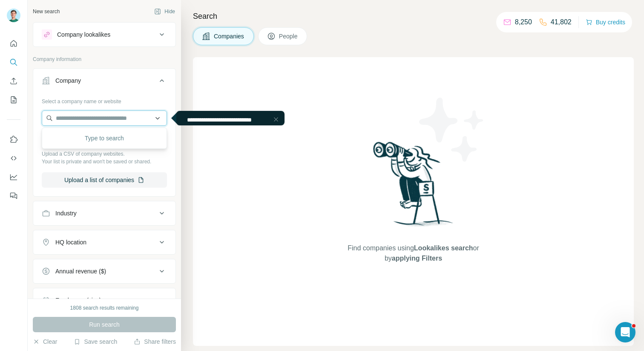
click at [122, 115] on input "text" at bounding box center [104, 117] width 125 height 15
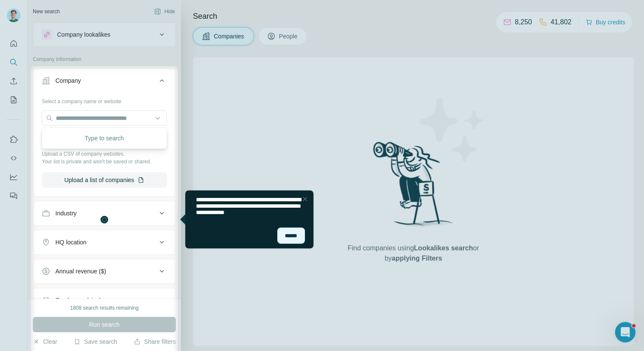
click at [286, 235] on div "******" at bounding box center [291, 235] width 28 height 17
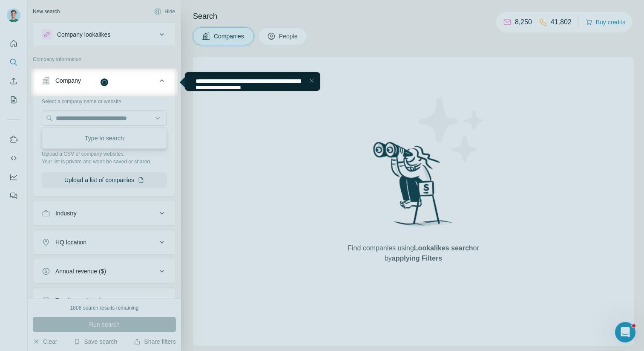
click at [164, 83] on icon at bounding box center [162, 80] width 10 height 10
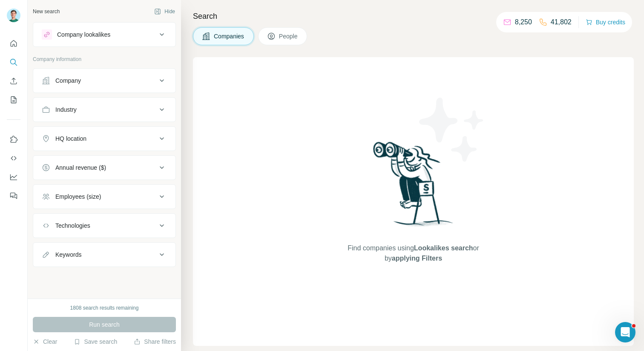
click at [164, 83] on icon at bounding box center [162, 80] width 10 height 10
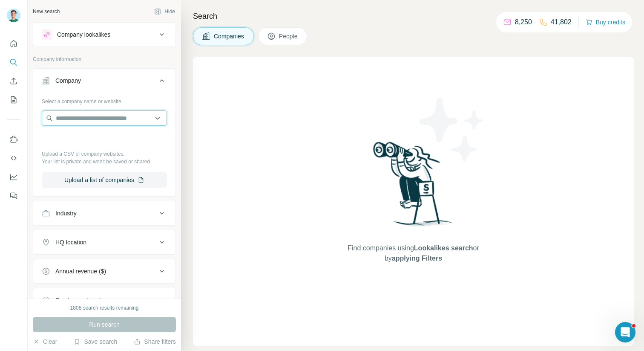
click at [103, 118] on input "text" at bounding box center [104, 117] width 125 height 15
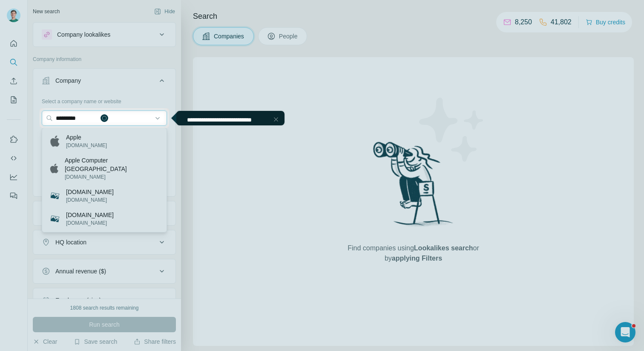
type input "*********"
click at [82, 143] on div at bounding box center [322, 239] width 644 height 223
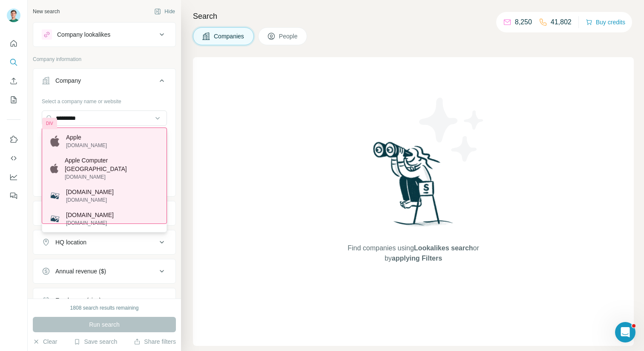
click at [166, 145] on div "Apple apple.com Apple Computer Brasil apple.com.br apple.com.ua apple.com.ua ap…" at bounding box center [104, 179] width 125 height 105
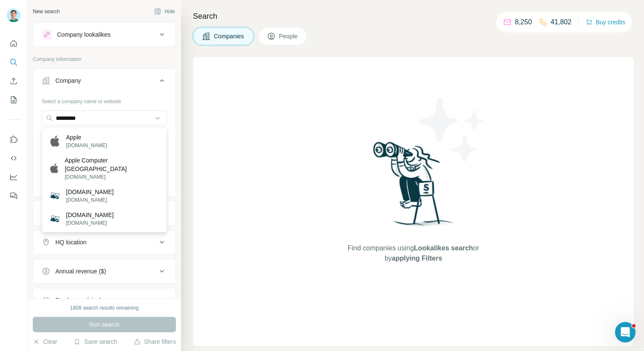
click at [134, 324] on div "Run search" at bounding box center [104, 324] width 143 height 15
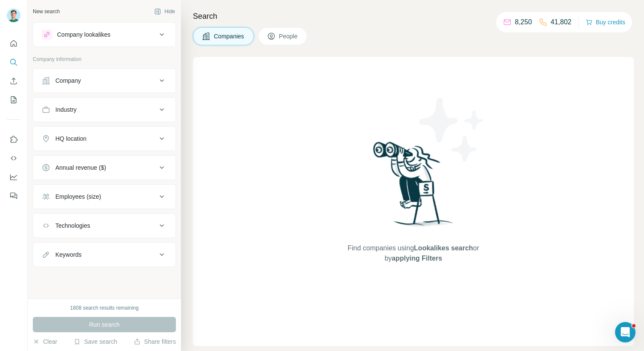
click at [158, 80] on icon at bounding box center [162, 80] width 10 height 10
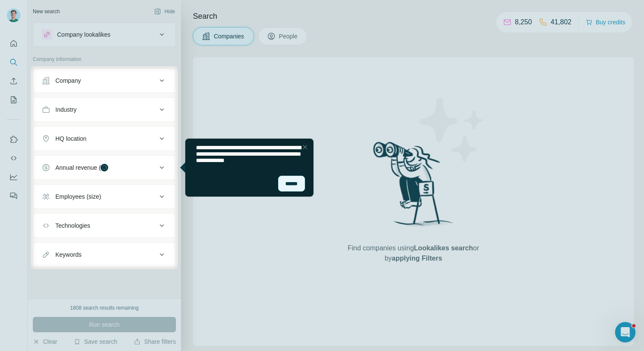
click at [294, 184] on div "******" at bounding box center [291, 184] width 27 height 16
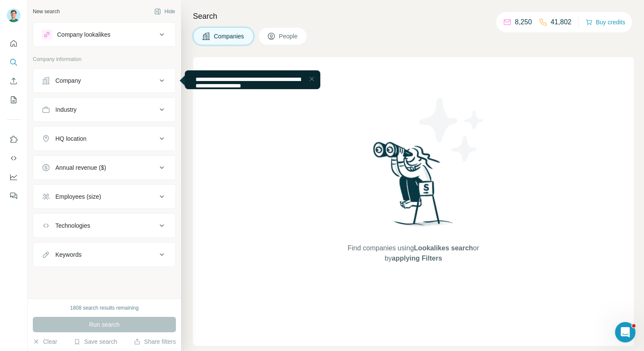
click at [163, 86] on button "Company" at bounding box center [104, 80] width 142 height 20
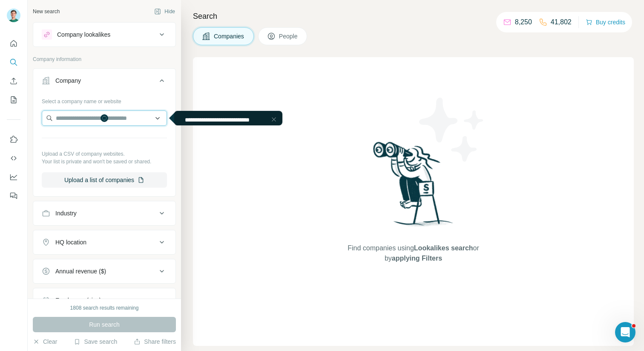
click at [117, 116] on input "text" at bounding box center [104, 117] width 125 height 15
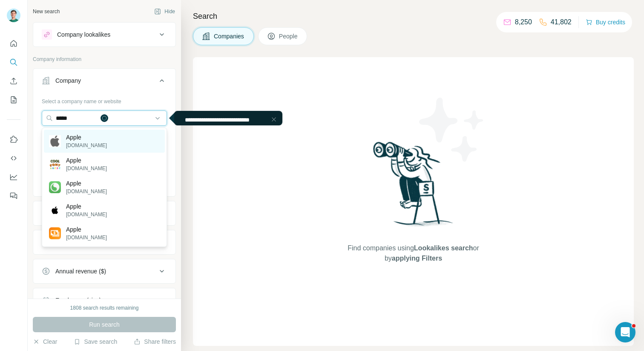
type input "*****"
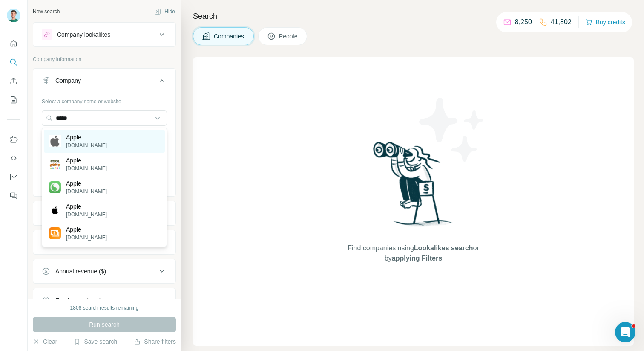
click at [115, 139] on div "Apple [DOMAIN_NAME]" at bounding box center [104, 141] width 121 height 23
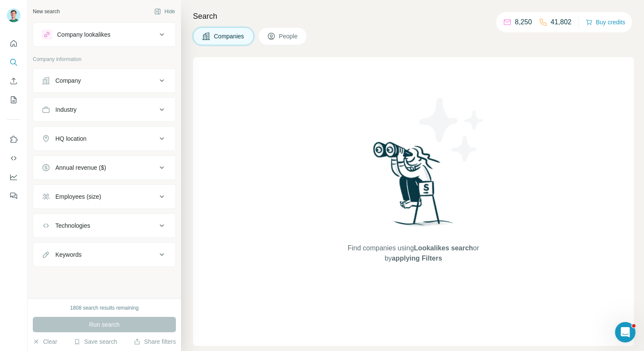
click at [149, 77] on div "Company" at bounding box center [99, 80] width 115 height 9
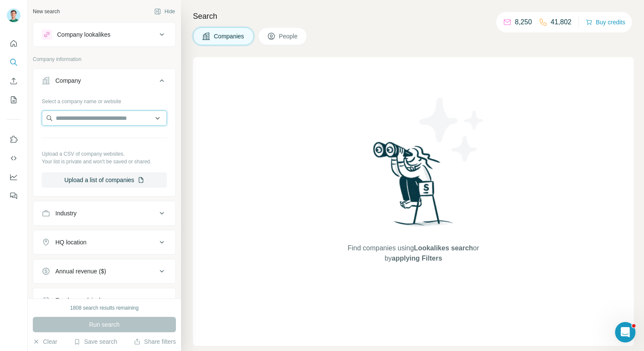
click at [113, 111] on input "text" at bounding box center [104, 117] width 125 height 15
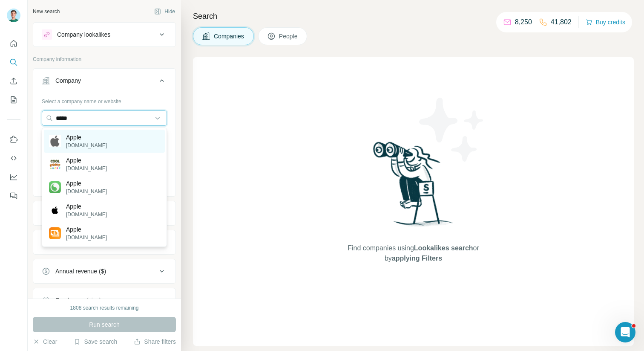
type input "*****"
click at [95, 142] on div "Apple [DOMAIN_NAME]" at bounding box center [104, 141] width 121 height 23
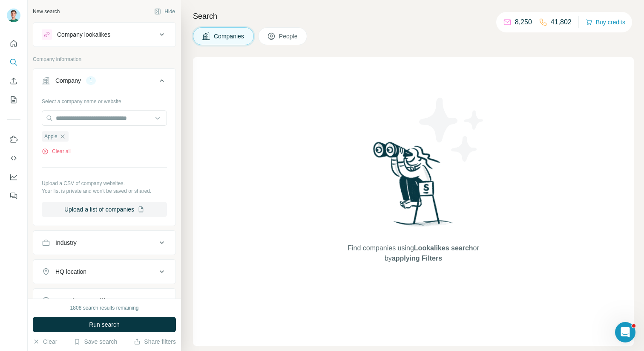
drag, startPoint x: 622, startPoint y: 153, endPoint x: 591, endPoint y: 153, distance: 30.2
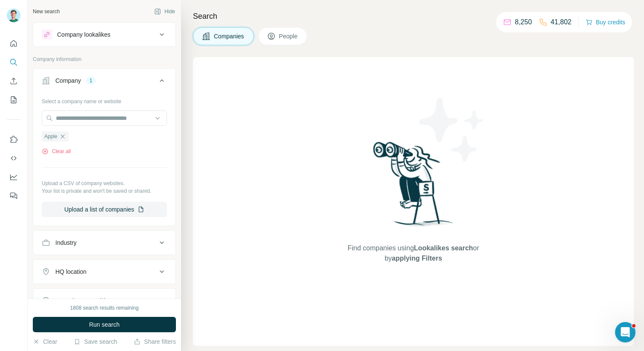
type textarea "**********"
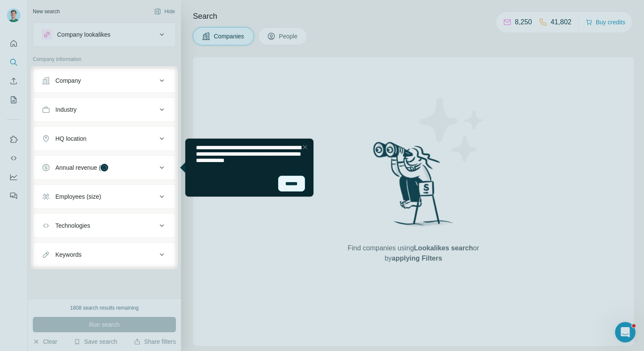
click at [296, 182] on div "******" at bounding box center [291, 184] width 27 height 16
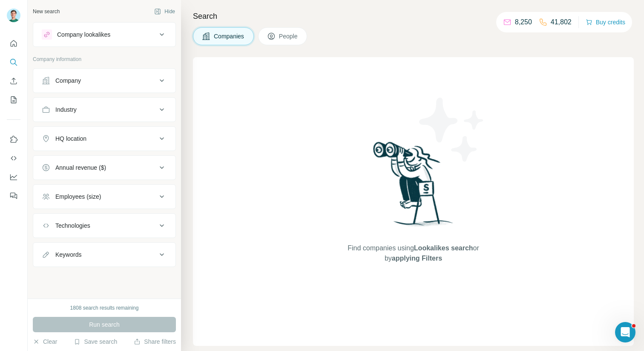
click at [158, 78] on icon at bounding box center [162, 80] width 10 height 10
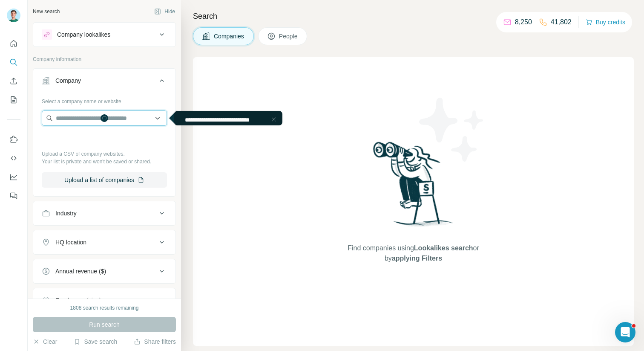
click at [125, 115] on input "text" at bounding box center [104, 117] width 125 height 15
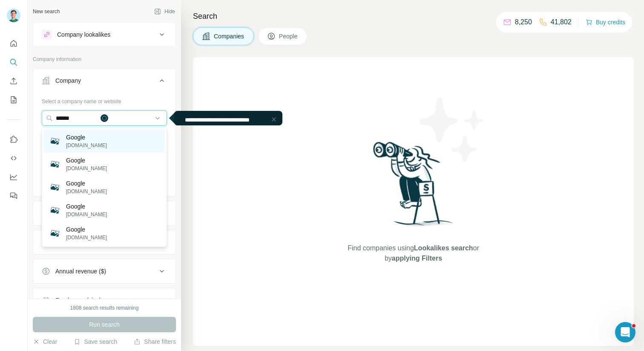
type input "******"
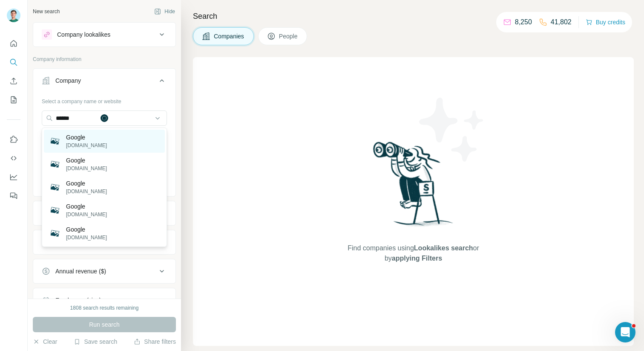
click at [97, 139] on div "Google [DOMAIN_NAME]" at bounding box center [104, 141] width 121 height 23
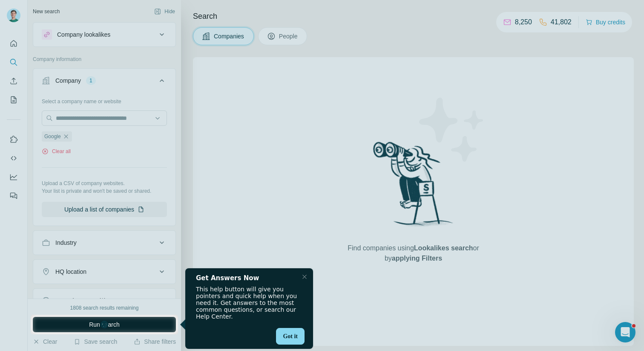
click at [104, 324] on span "Run search" at bounding box center [104, 324] width 31 height 9
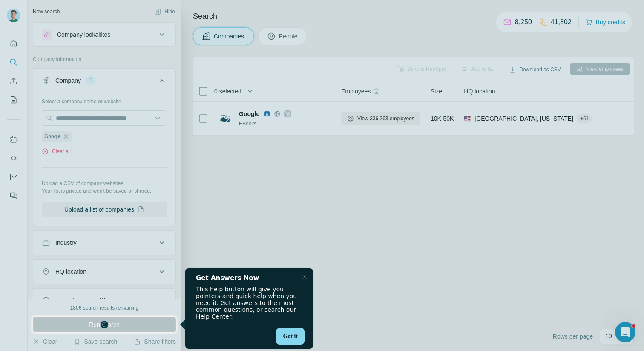
click at [287, 308] on div "​This help button will give you pointers and quick help when you need it. Get a…" at bounding box center [249, 302] width 107 height 34
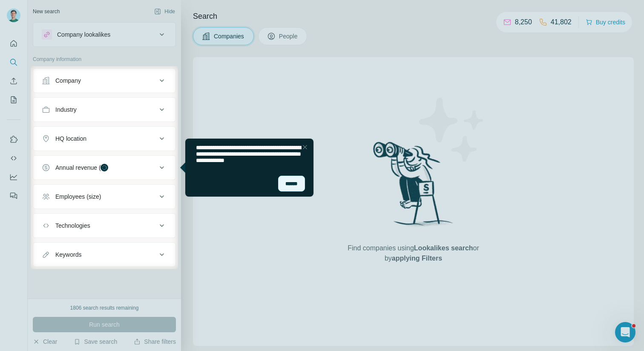
click at [292, 184] on div "******" at bounding box center [291, 184] width 27 height 16
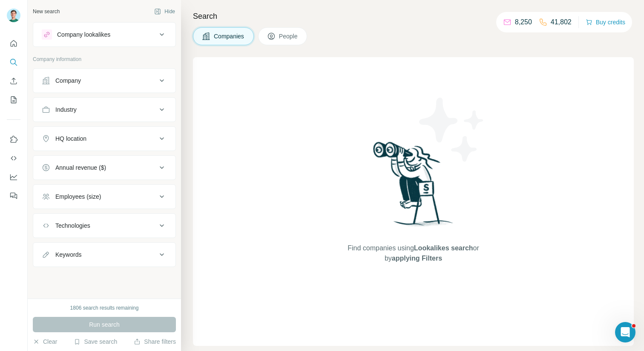
click at [163, 82] on icon at bounding box center [162, 80] width 10 height 10
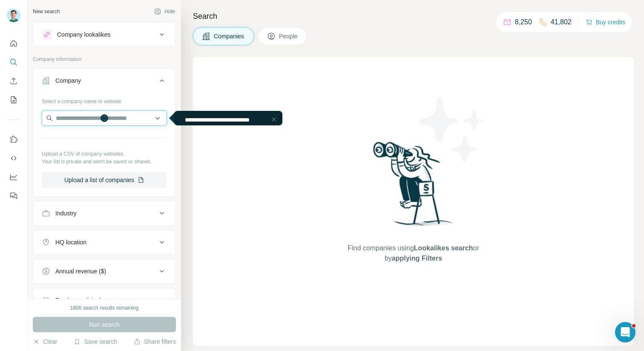
click at [115, 123] on input "text" at bounding box center [104, 117] width 125 height 15
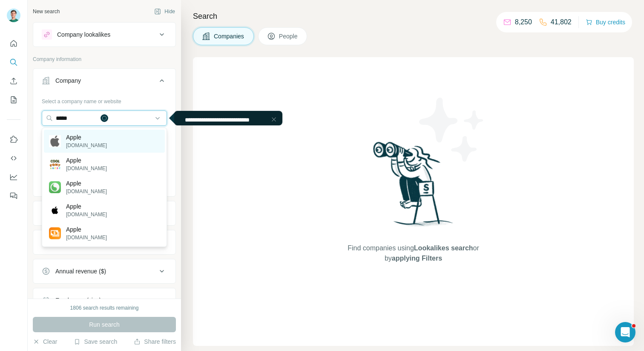
type input "*****"
click at [93, 138] on div "Apple apple.com" at bounding box center [104, 141] width 121 height 23
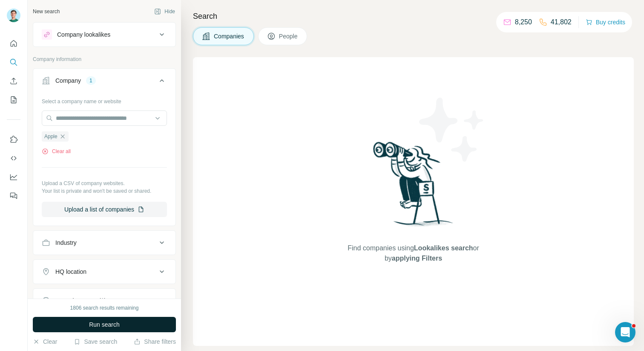
click at [111, 324] on span "Run search" at bounding box center [104, 324] width 31 height 9
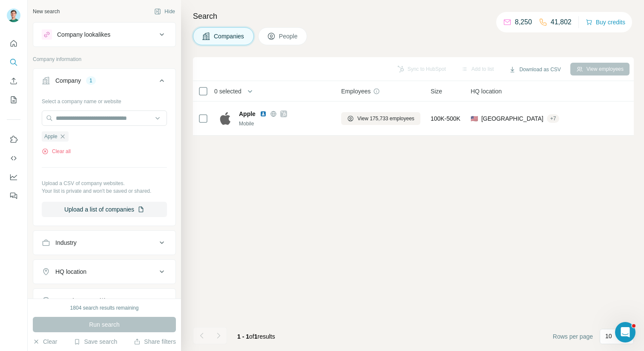
click at [156, 234] on button "Industry" at bounding box center [104, 242] width 142 height 20
click at [148, 254] on button "Industry" at bounding box center [104, 244] width 142 height 24
click at [130, 245] on div "Industry" at bounding box center [99, 242] width 115 height 9
click at [124, 265] on input at bounding box center [99, 263] width 105 height 9
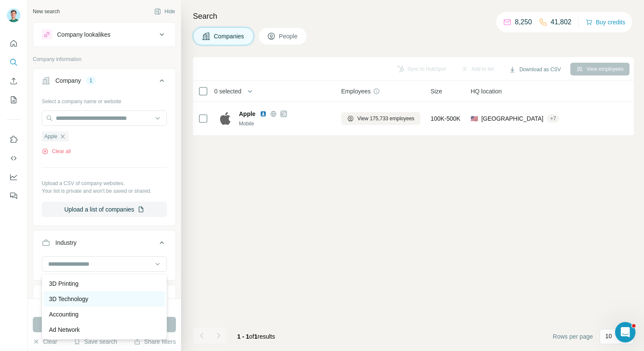
click at [79, 298] on p "3D Technology" at bounding box center [68, 298] width 39 height 9
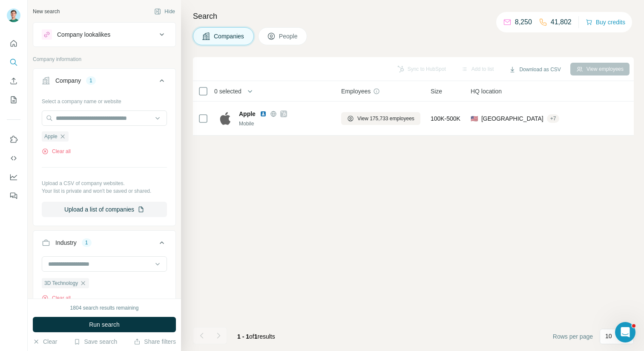
click at [384, 173] on div "Sync to HubSpot Add to list Download as CSV View employees 0 selected Companies…" at bounding box center [413, 204] width 441 height 294
click at [161, 80] on icon at bounding box center [162, 80] width 10 height 10
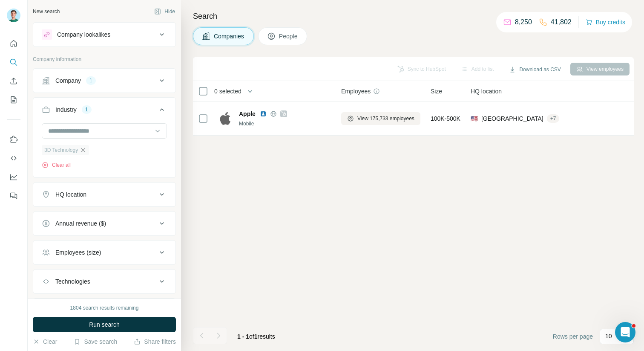
click at [85, 150] on icon "button" at bounding box center [83, 150] width 7 height 7
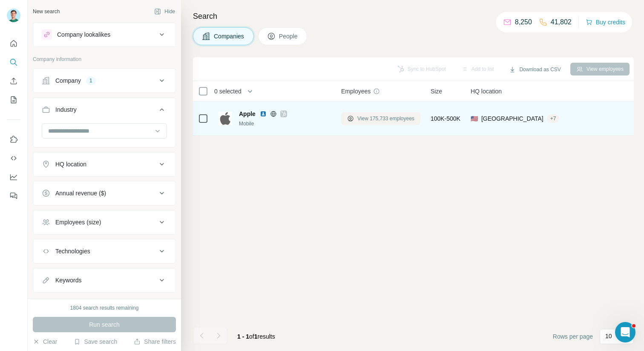
click at [372, 117] on span "View 175,733 employees" at bounding box center [385, 119] width 57 height 8
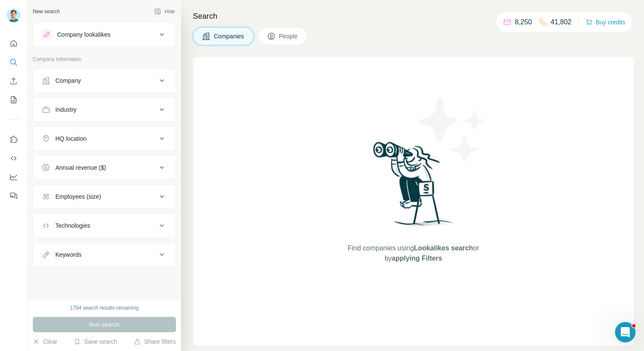
click at [270, 135] on div "Find companies using Lookalikes search or by applying Filters" at bounding box center [413, 201] width 441 height 288
click at [157, 64] on div "Company information" at bounding box center [104, 61] width 143 height 13
click at [157, 76] on icon at bounding box center [162, 80] width 10 height 10
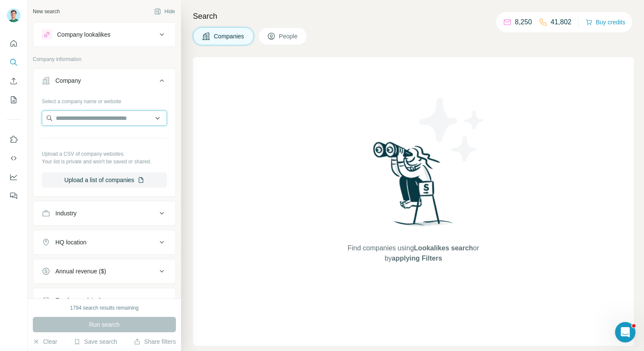
click at [84, 121] on input "text" at bounding box center [104, 117] width 125 height 15
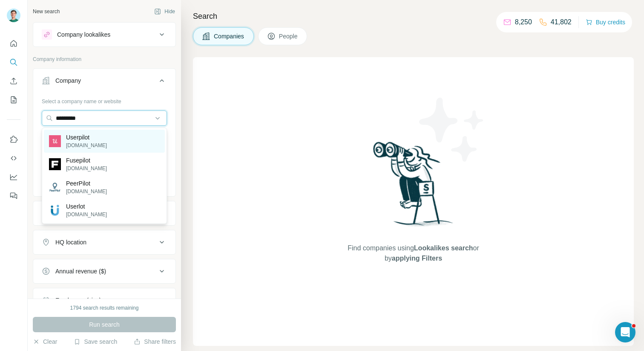
type input "*********"
click at [98, 142] on p "[DOMAIN_NAME]" at bounding box center [86, 145] width 41 height 8
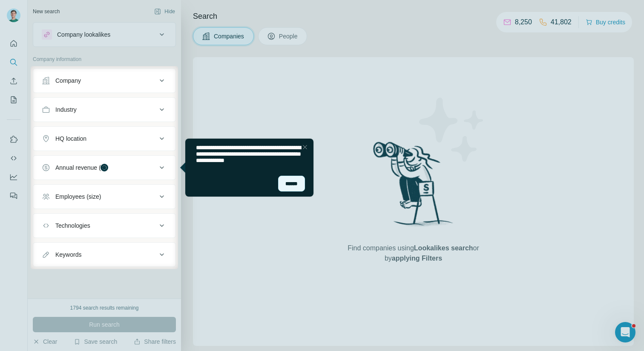
click at [306, 147] on div at bounding box center [305, 147] width 10 height 10
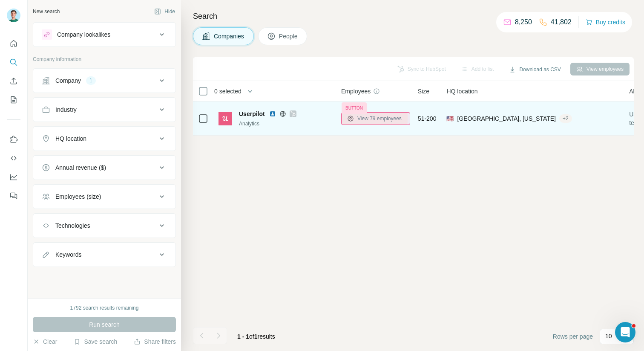
click at [355, 123] on button "View 79 employees" at bounding box center [374, 118] width 66 height 13
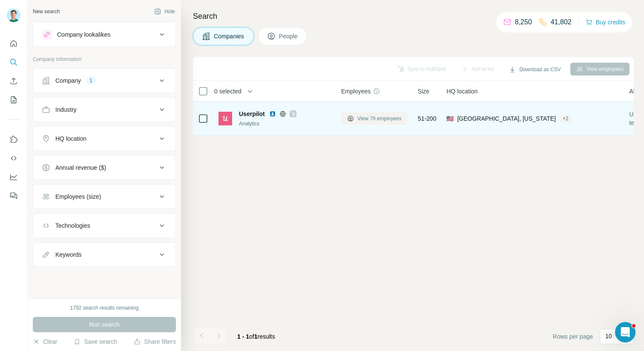
click at [361, 117] on span "View 79 employees" at bounding box center [379, 119] width 44 height 8
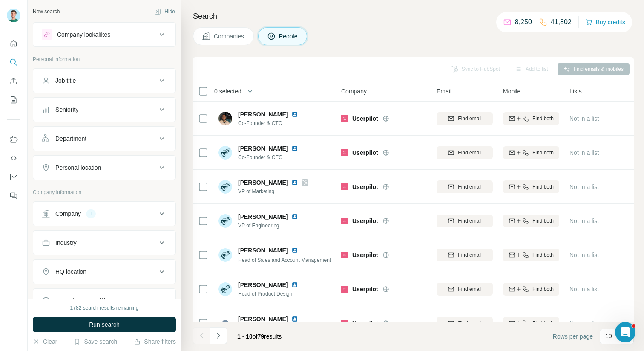
drag, startPoint x: 625, startPoint y: 168, endPoint x: 573, endPoint y: 169, distance: 52.0
type textarea "**********"
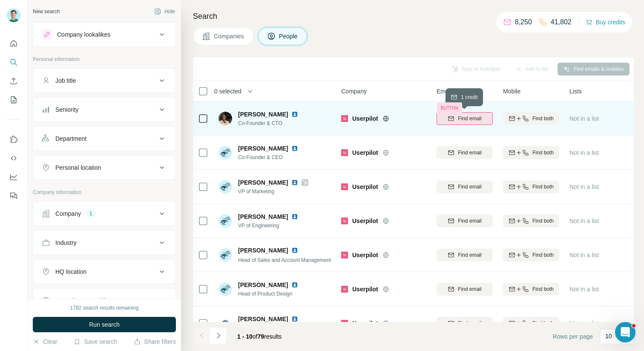
click at [442, 122] on button "Find email" at bounding box center [465, 118] width 56 height 13
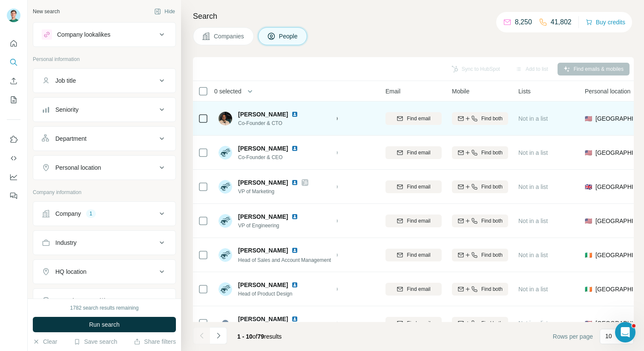
scroll to position [0, 51]
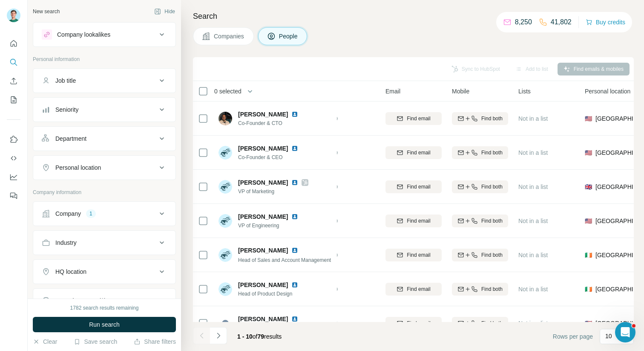
scroll to position [2, 0]
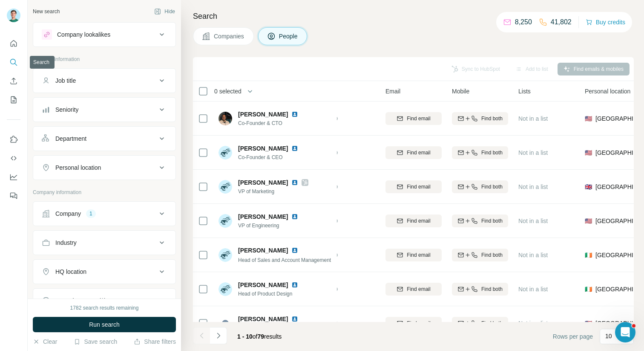
click at [13, 60] on icon "Search" at bounding box center [13, 62] width 9 height 9
click at [233, 34] on span "Companies" at bounding box center [229, 36] width 31 height 9
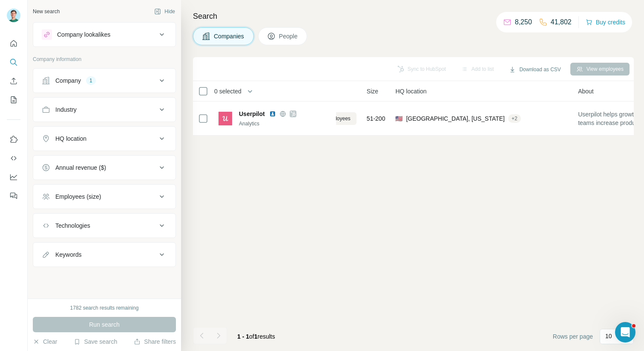
click at [233, 34] on span "Companies" at bounding box center [229, 36] width 31 height 9
click at [153, 86] on button "Company 1" at bounding box center [104, 80] width 142 height 20
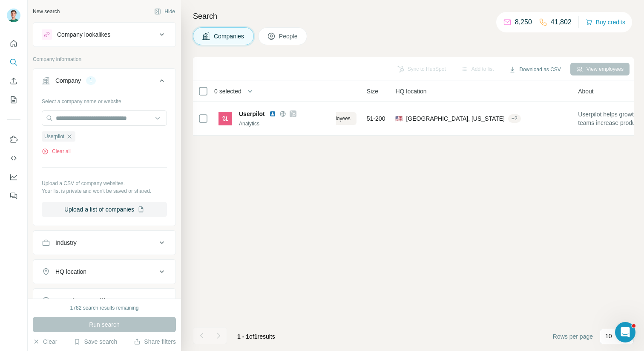
click at [83, 136] on ul "Userpilot" at bounding box center [104, 136] width 125 height 11
click at [72, 136] on icon "button" at bounding box center [69, 136] width 7 height 7
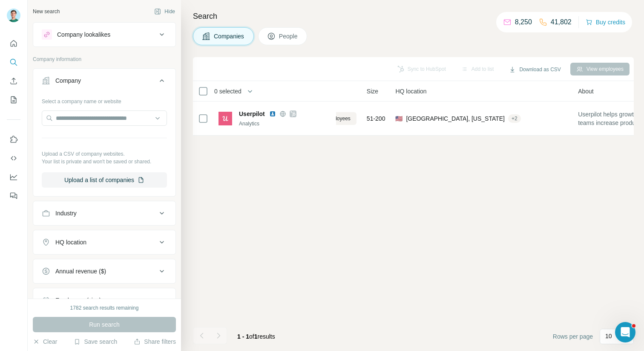
click at [161, 82] on icon at bounding box center [162, 80] width 10 height 10
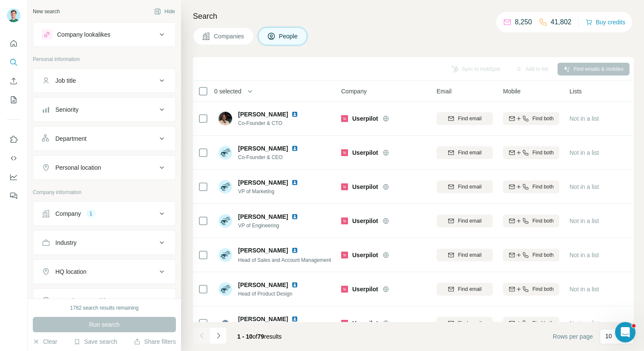
click at [233, 36] on span "Companies" at bounding box center [229, 36] width 31 height 9
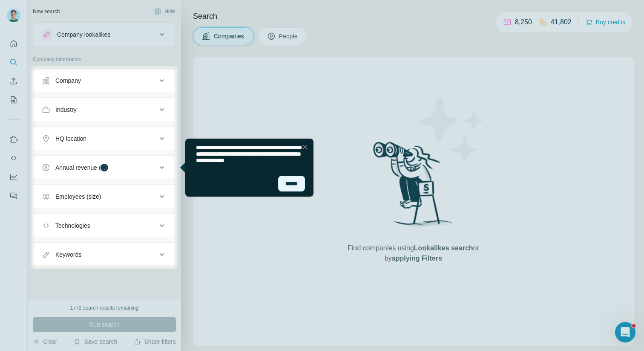
click at [297, 187] on div "******" at bounding box center [291, 184] width 27 height 16
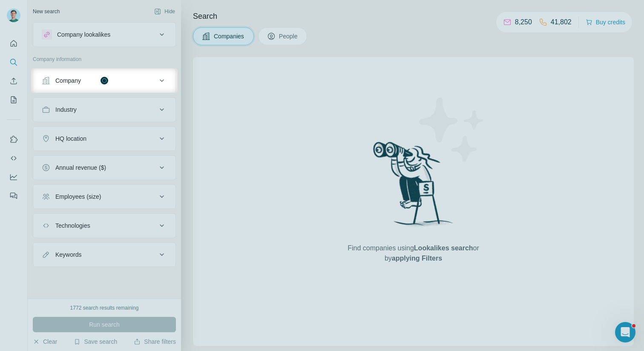
click at [156, 79] on div "Company" at bounding box center [99, 80] width 115 height 9
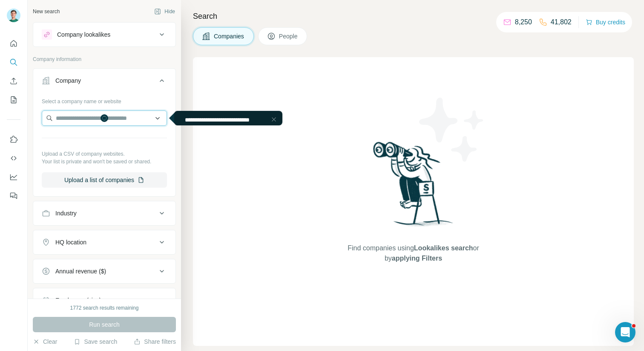
click at [118, 114] on input "text" at bounding box center [104, 117] width 125 height 15
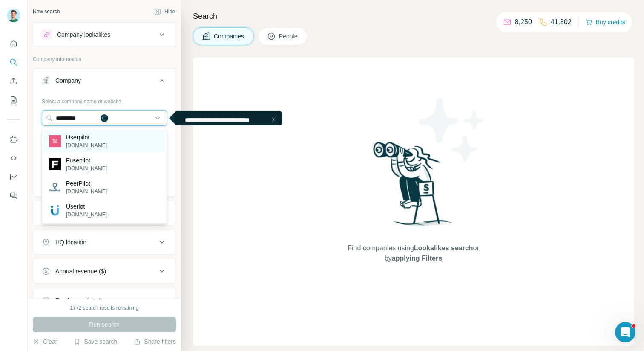
type input "*********"
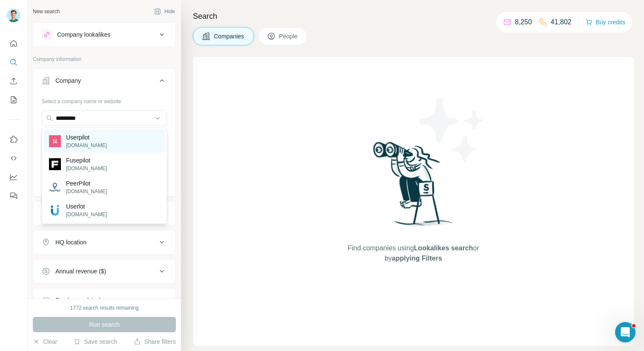
click at [98, 142] on p "[DOMAIN_NAME]" at bounding box center [86, 145] width 41 height 8
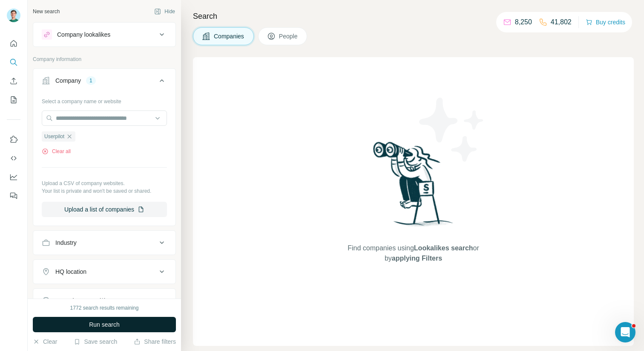
click at [125, 323] on button "Run search" at bounding box center [104, 324] width 143 height 15
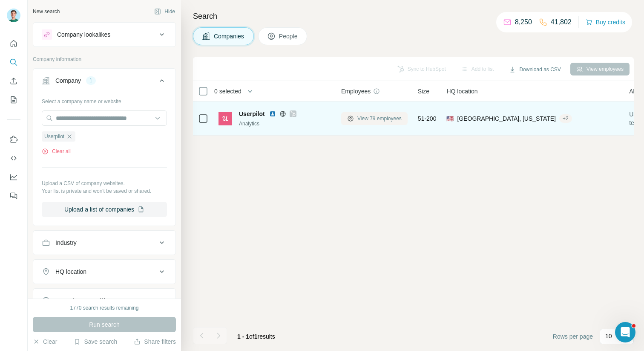
click at [388, 118] on span "View 79 employees" at bounding box center [379, 119] width 44 height 8
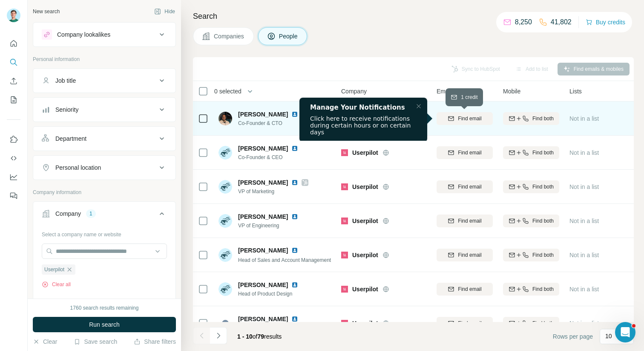
click at [467, 119] on span "Find email" at bounding box center [469, 119] width 23 height 8
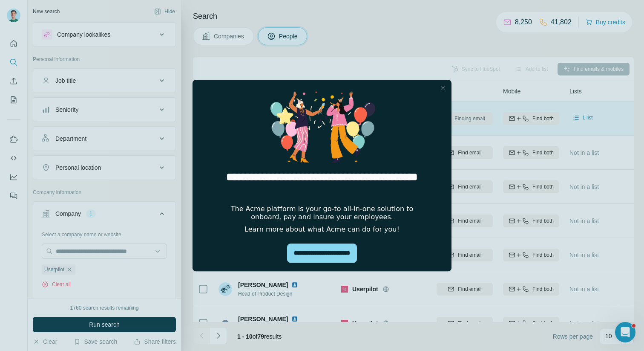
click at [441, 87] on div at bounding box center [443, 88] width 10 height 10
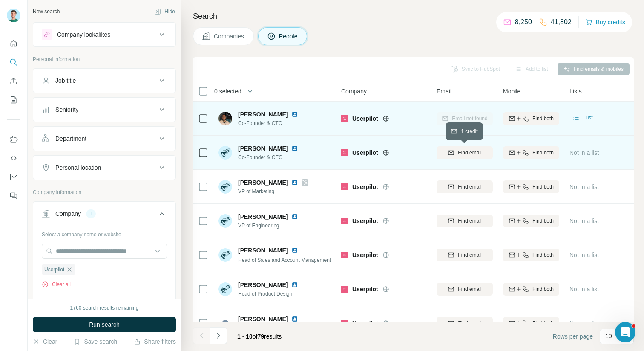
click at [458, 153] on span "Find email" at bounding box center [469, 153] width 23 height 8
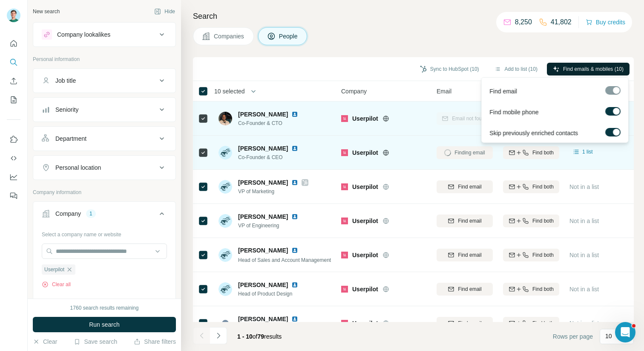
click at [582, 74] on button "Find emails & mobiles (10)" at bounding box center [588, 69] width 83 height 13
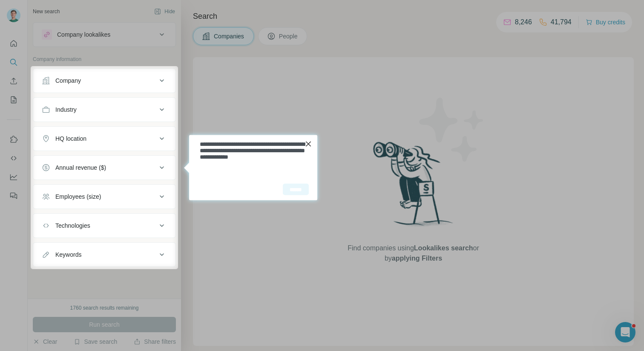
click at [296, 192] on div "******" at bounding box center [296, 189] width 26 height 12
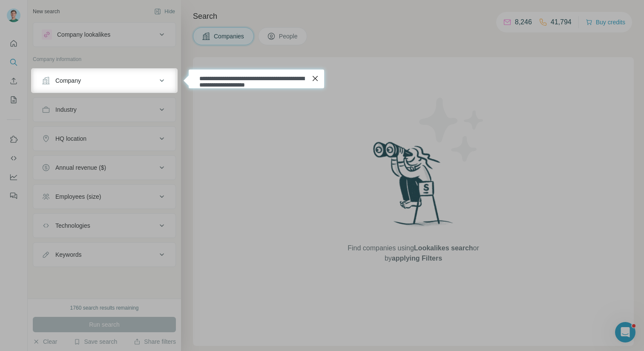
click at [231, 84] on span "**********" at bounding box center [251, 81] width 105 height 12
click at [314, 78] on div at bounding box center [315, 78] width 11 height 11
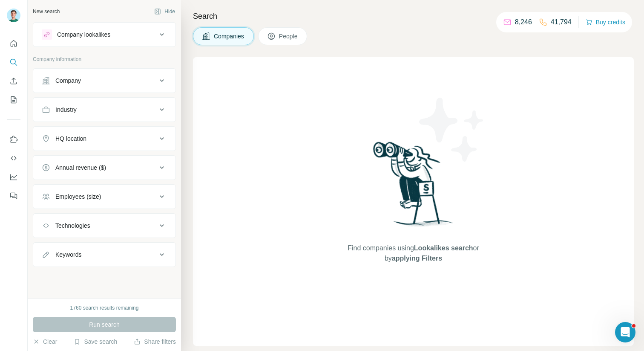
click at [132, 73] on button "Company" at bounding box center [104, 80] width 142 height 20
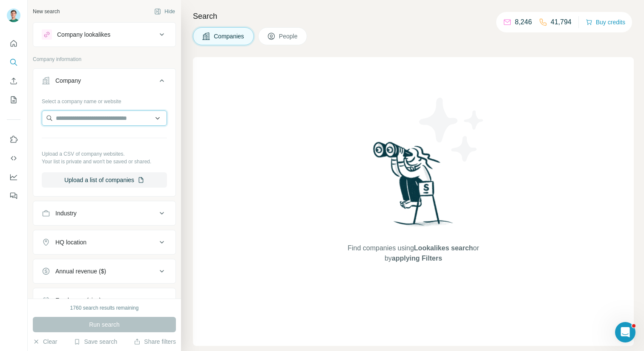
click at [98, 123] on input "text" at bounding box center [104, 117] width 125 height 15
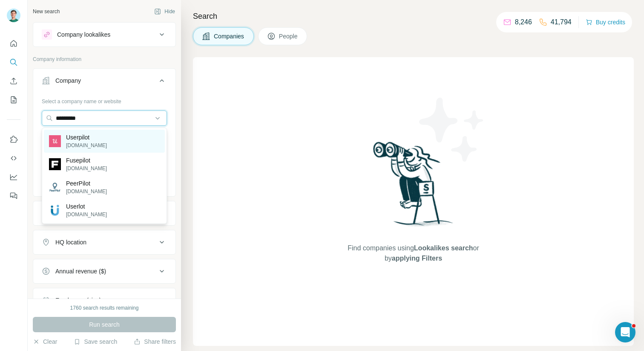
type input "*********"
click at [92, 144] on p "[DOMAIN_NAME]" at bounding box center [86, 145] width 41 height 8
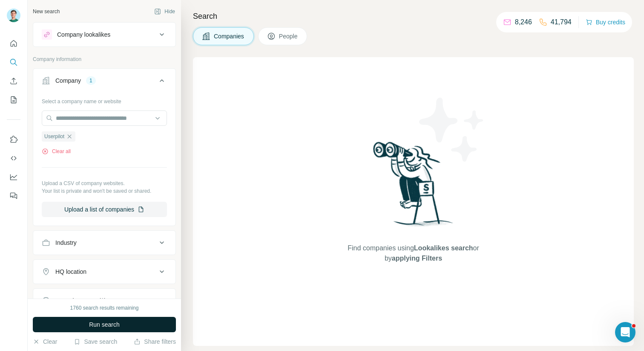
click at [102, 324] on span "Run search" at bounding box center [104, 324] width 31 height 9
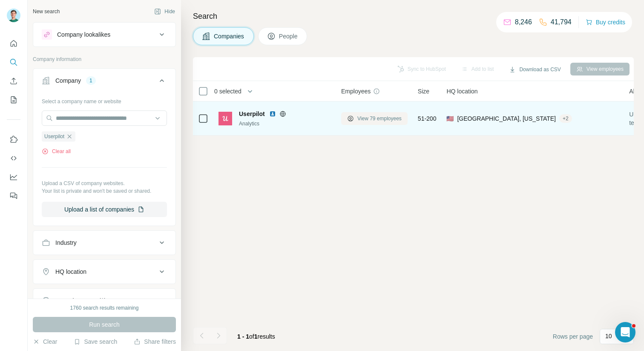
click at [380, 118] on span "View 79 employees" at bounding box center [379, 119] width 44 height 8
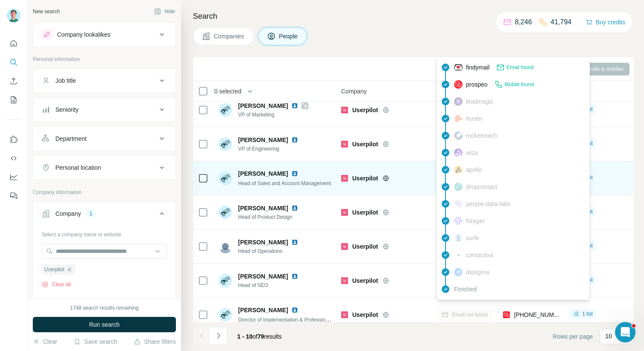
scroll to position [82, 0]
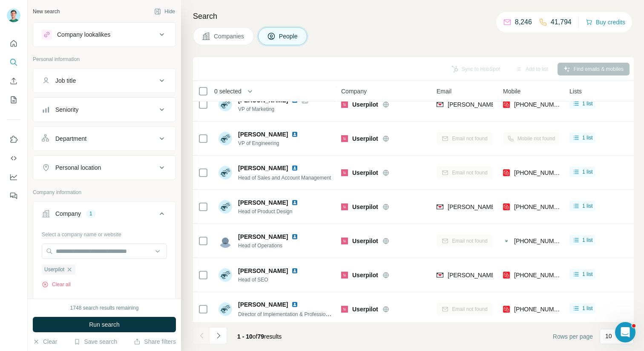
click at [356, 38] on div "Companies People" at bounding box center [413, 36] width 441 height 18
